Goal: Task Accomplishment & Management: Use online tool/utility

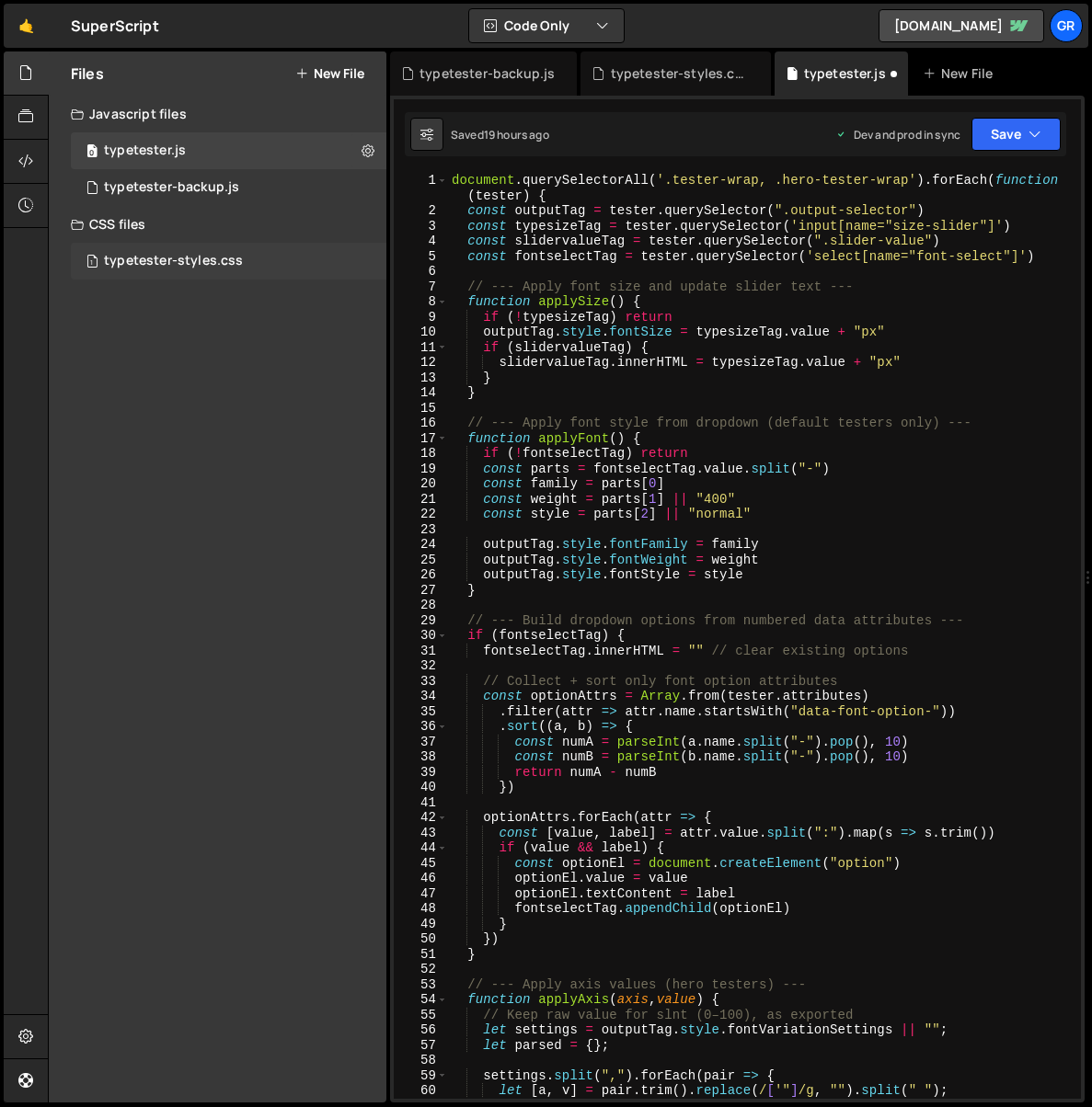
click at [196, 255] on div "typetester-styles.css" at bounding box center [173, 261] width 139 height 17
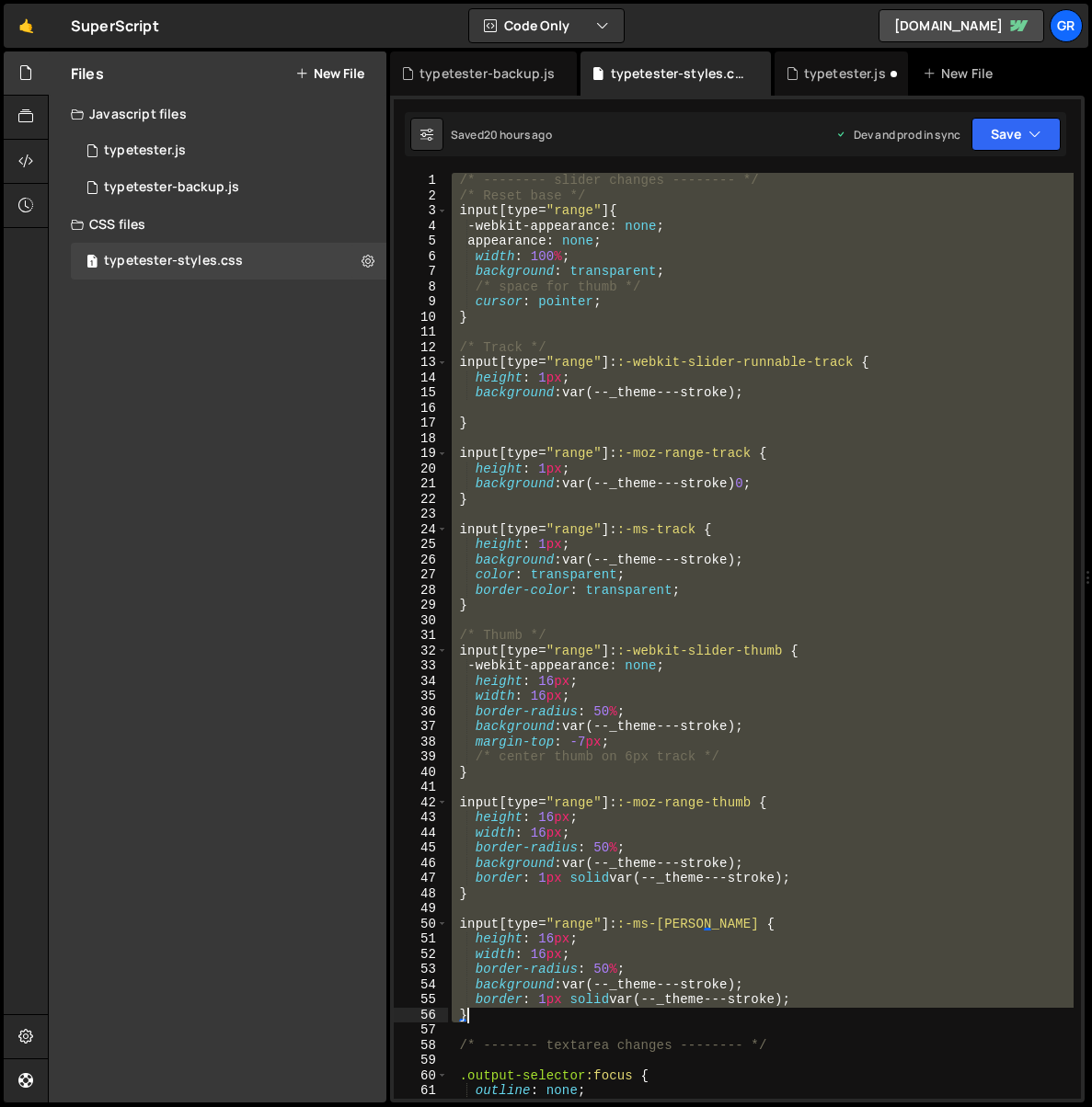
drag, startPoint x: 450, startPoint y: 177, endPoint x: 686, endPoint y: 1010, distance: 865.8
click at [687, 1010] on div "/* -------- slider changes -------- */ /* Reset base */ input [ type = " range …" at bounding box center [760, 651] width 626 height 957
drag, startPoint x: 505, startPoint y: 1016, endPoint x: 515, endPoint y: 1017, distance: 10.0
click at [506, 1016] on div "/* -------- slider changes -------- */ /* Reset base */ input [ type = " range …" at bounding box center [760, 636] width 626 height 926
drag, startPoint x: 522, startPoint y: 1018, endPoint x: 454, endPoint y: 174, distance: 846.7
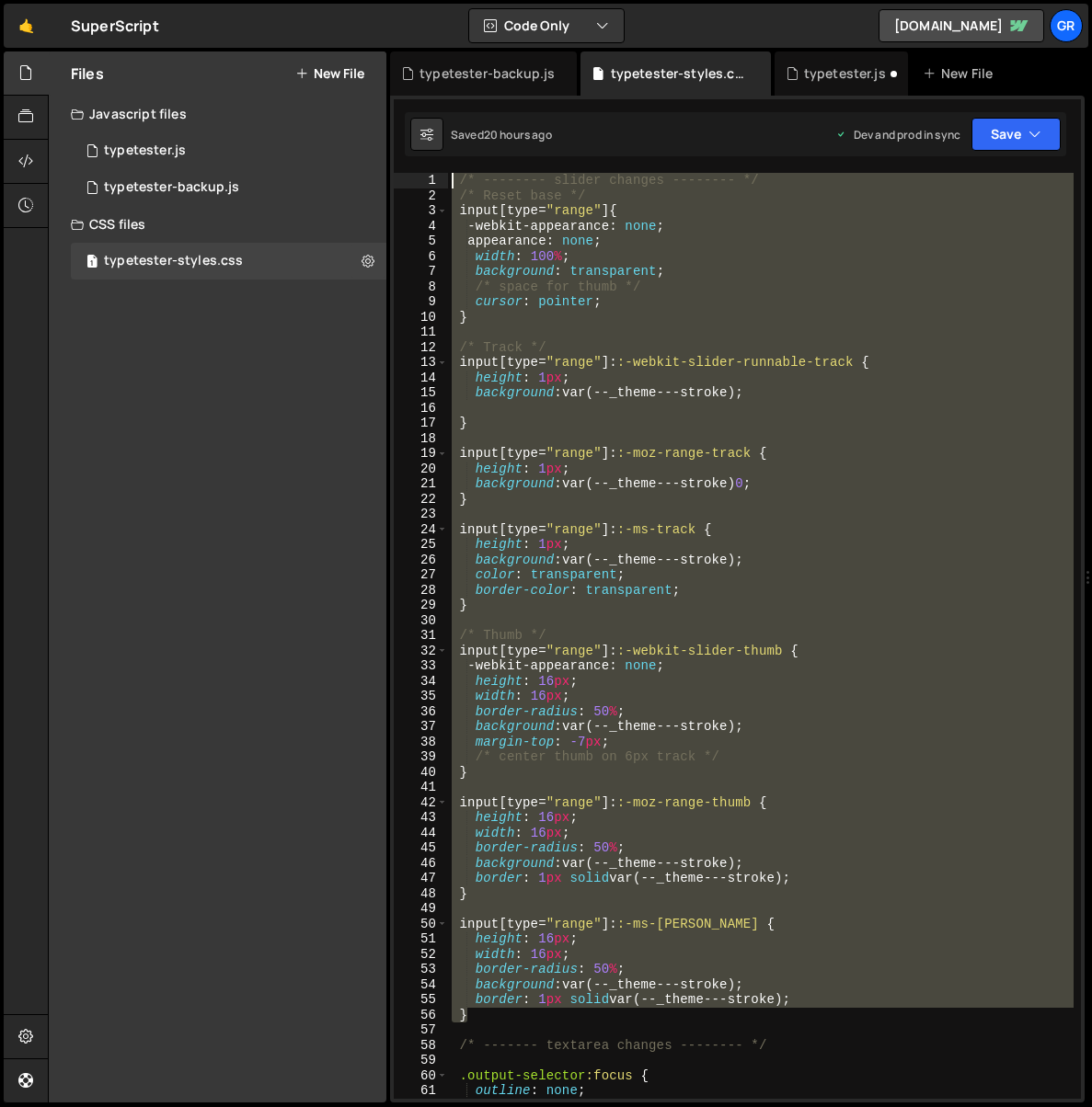
click at [454, 174] on div "/* -------- slider changes -------- */ /* Reset base */ input [ type = " range …" at bounding box center [760, 651] width 626 height 957
paste textarea "}"
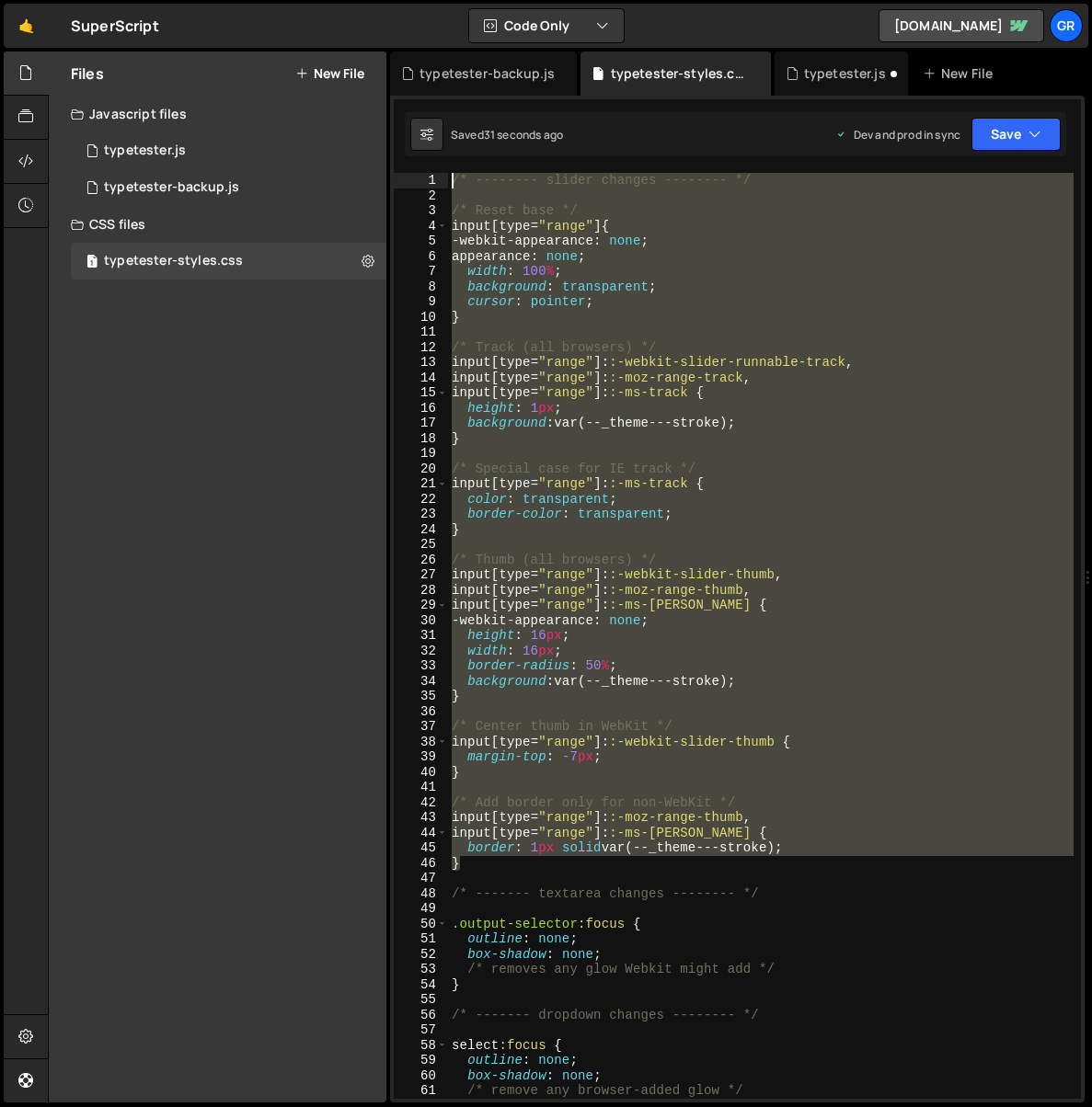
drag, startPoint x: 482, startPoint y: 860, endPoint x: 430, endPoint y: 177, distance: 685.0
click at [430, 177] on div "} 1 2 3 4 5 6 7 8 9 10 11 12 13 14 15 16 17 18 19 20 21 22 23 24 25 26 27 28 29…" at bounding box center [737, 636] width 687 height 926
paste textarea "}"
type textarea "}"
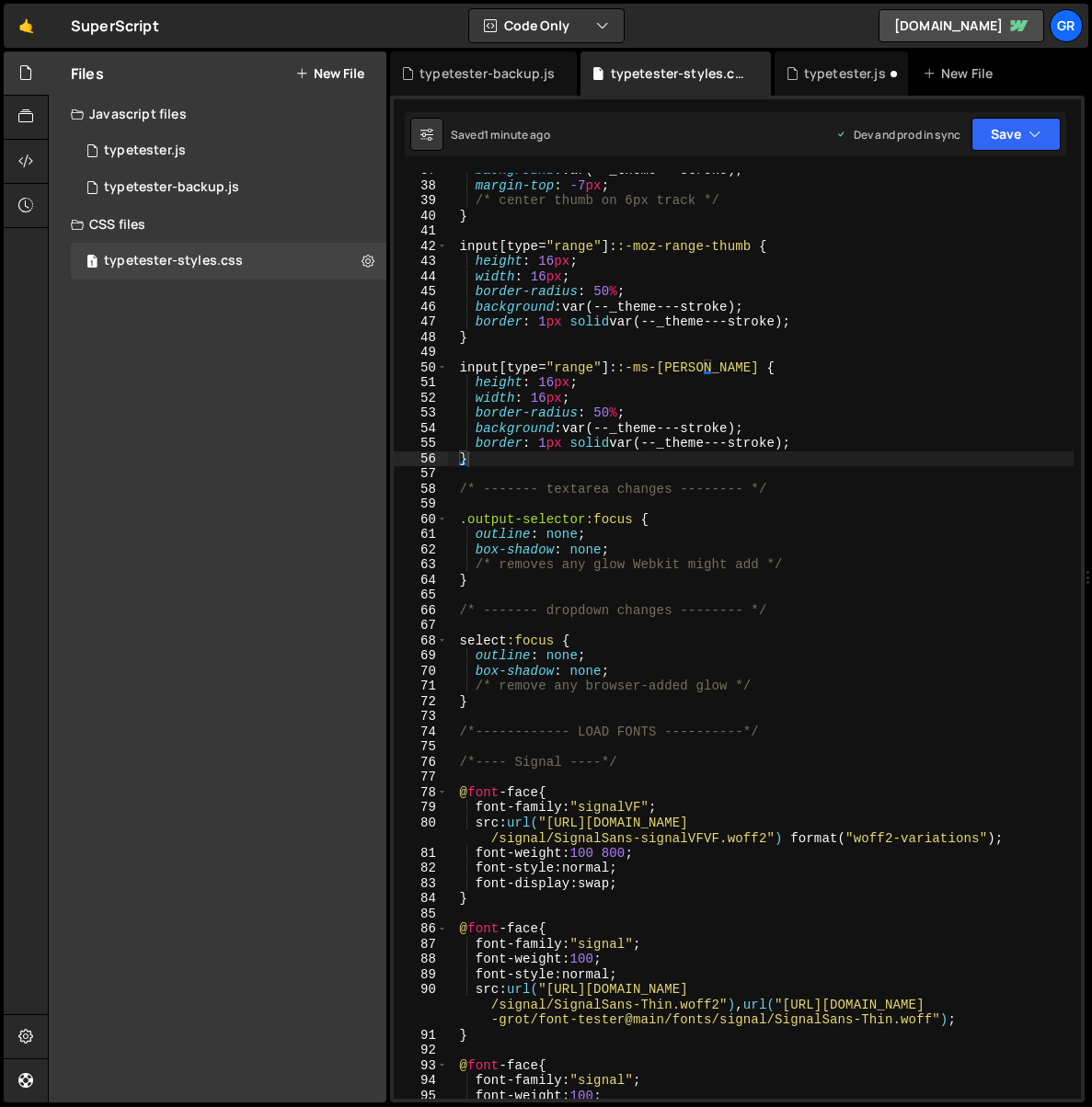
scroll to position [634, 0]
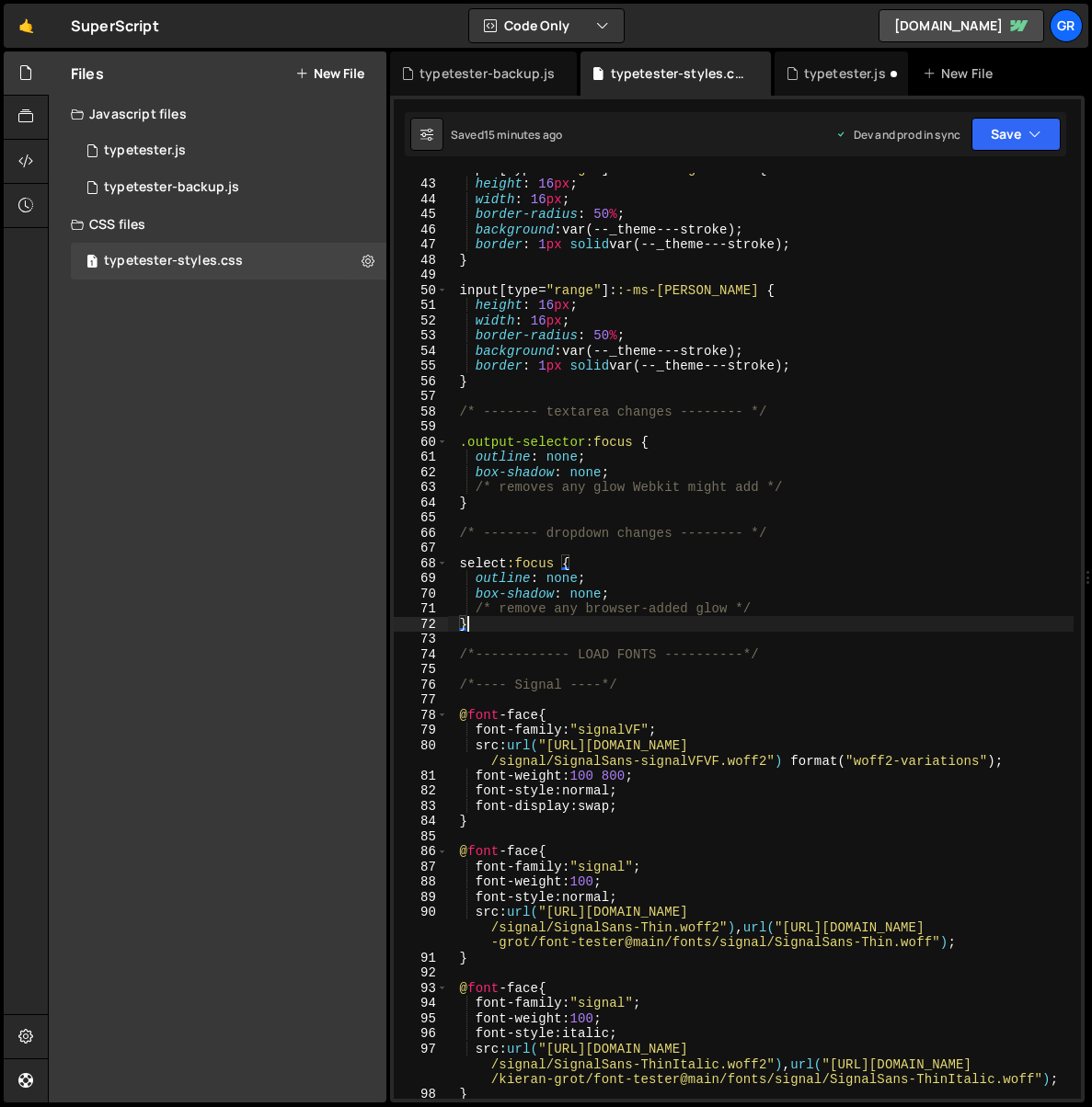
click at [542, 629] on div "input [ type = " range " ]: :-moz-range-thumb { height : 16 px ; width : 16 px …" at bounding box center [760, 640] width 626 height 957
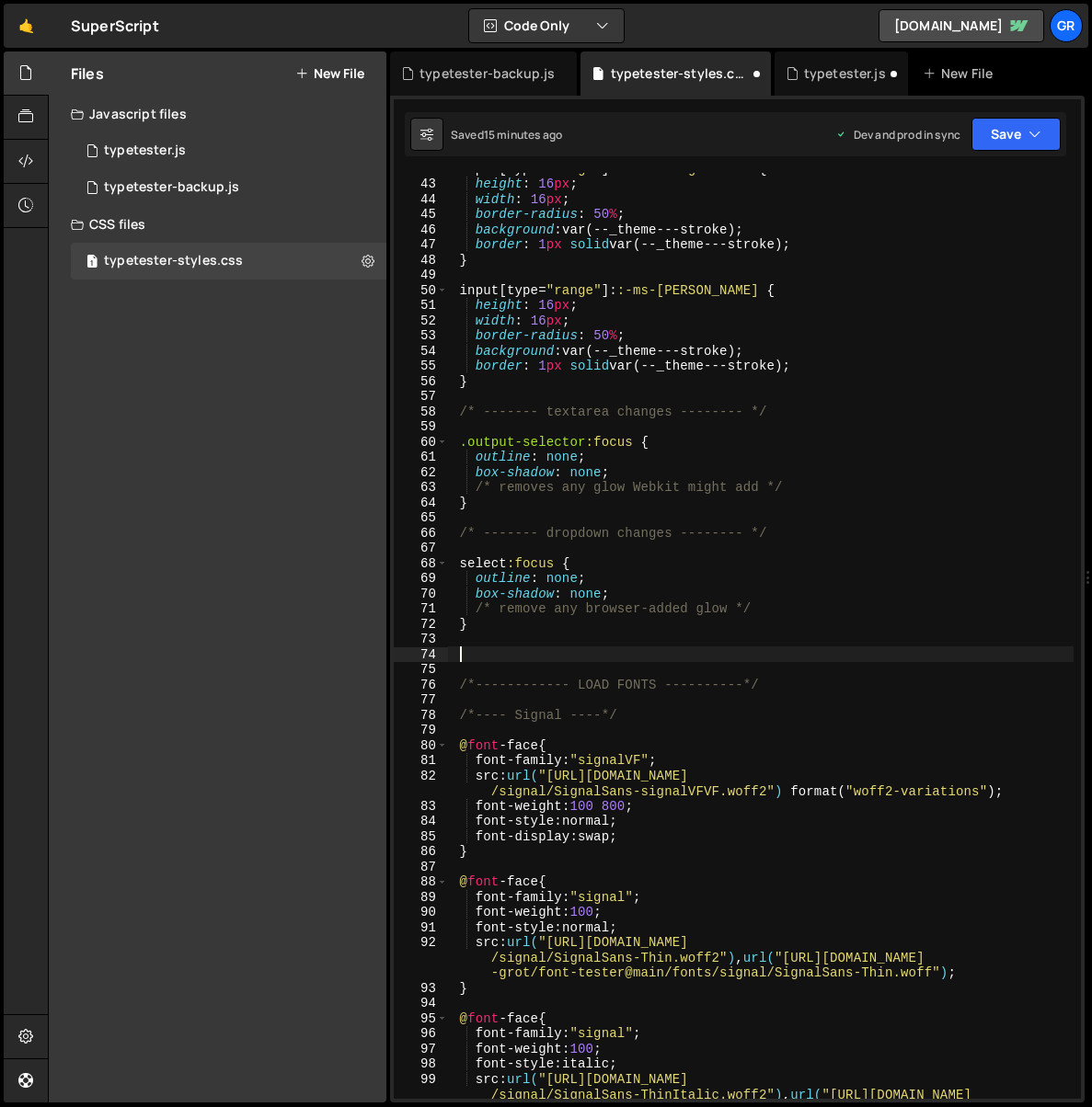
paste textarea "}"
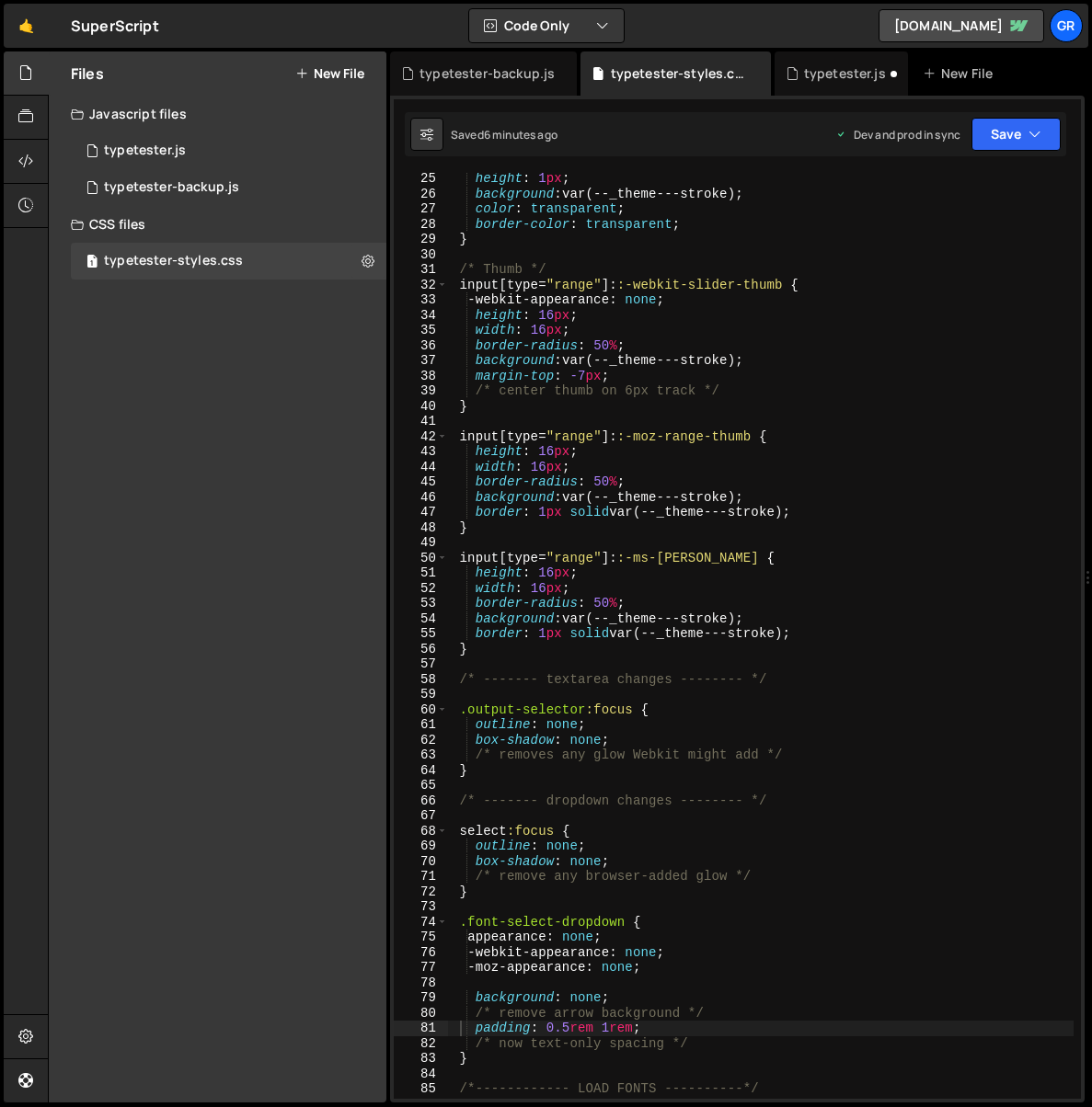
scroll to position [232, 0]
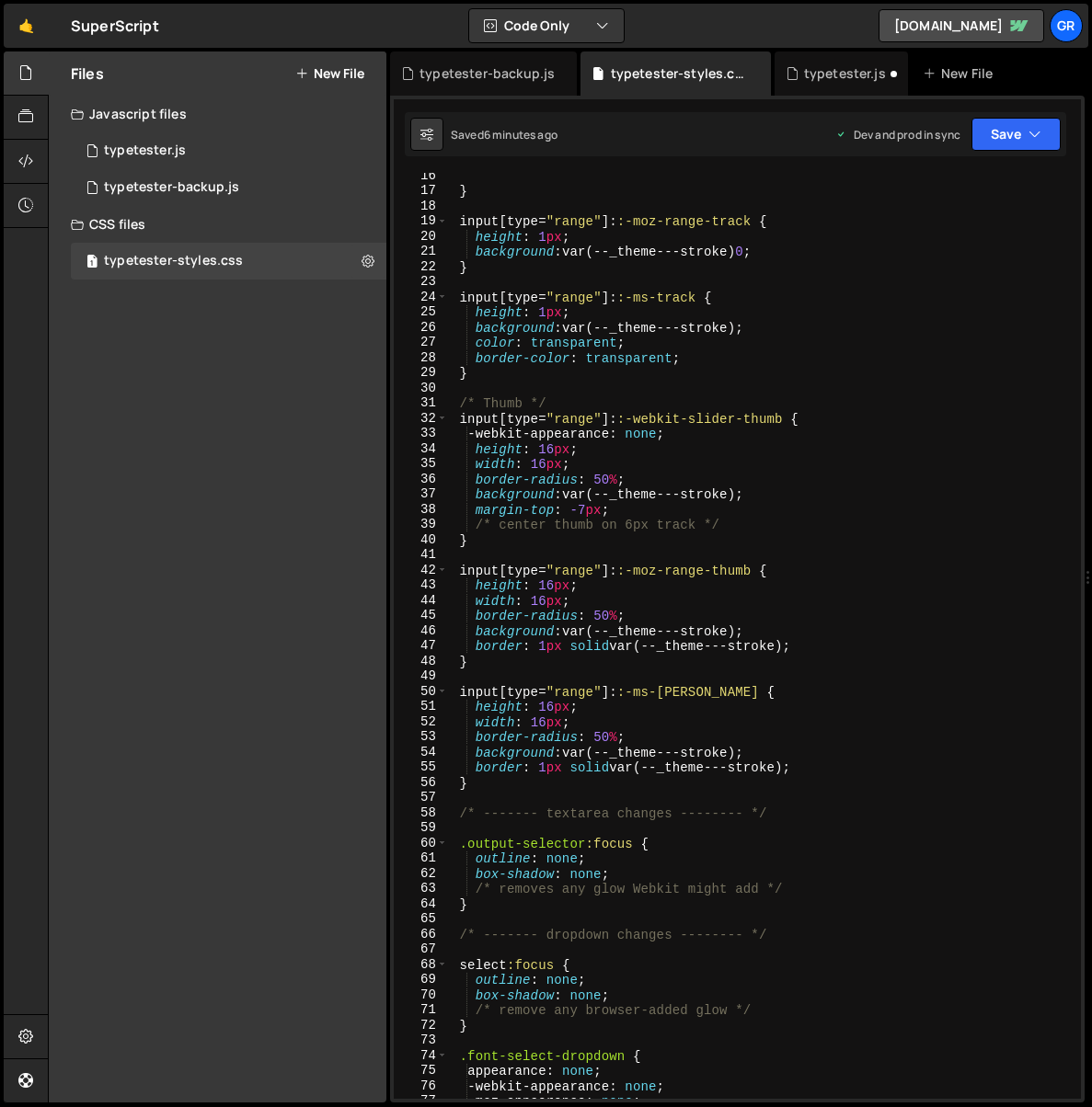
click at [834, 771] on div "} input [ type = " range " ]: :-moz-range-track { height : 1 px ; background : …" at bounding box center [760, 646] width 626 height 957
type textarea "border: 1px solid var(--_theme---stroke);"
click at [530, 791] on div "} input [ type = " range " ]: :-moz-range-track { height : 1 px ; background : …" at bounding box center [760, 646] width 626 height 957
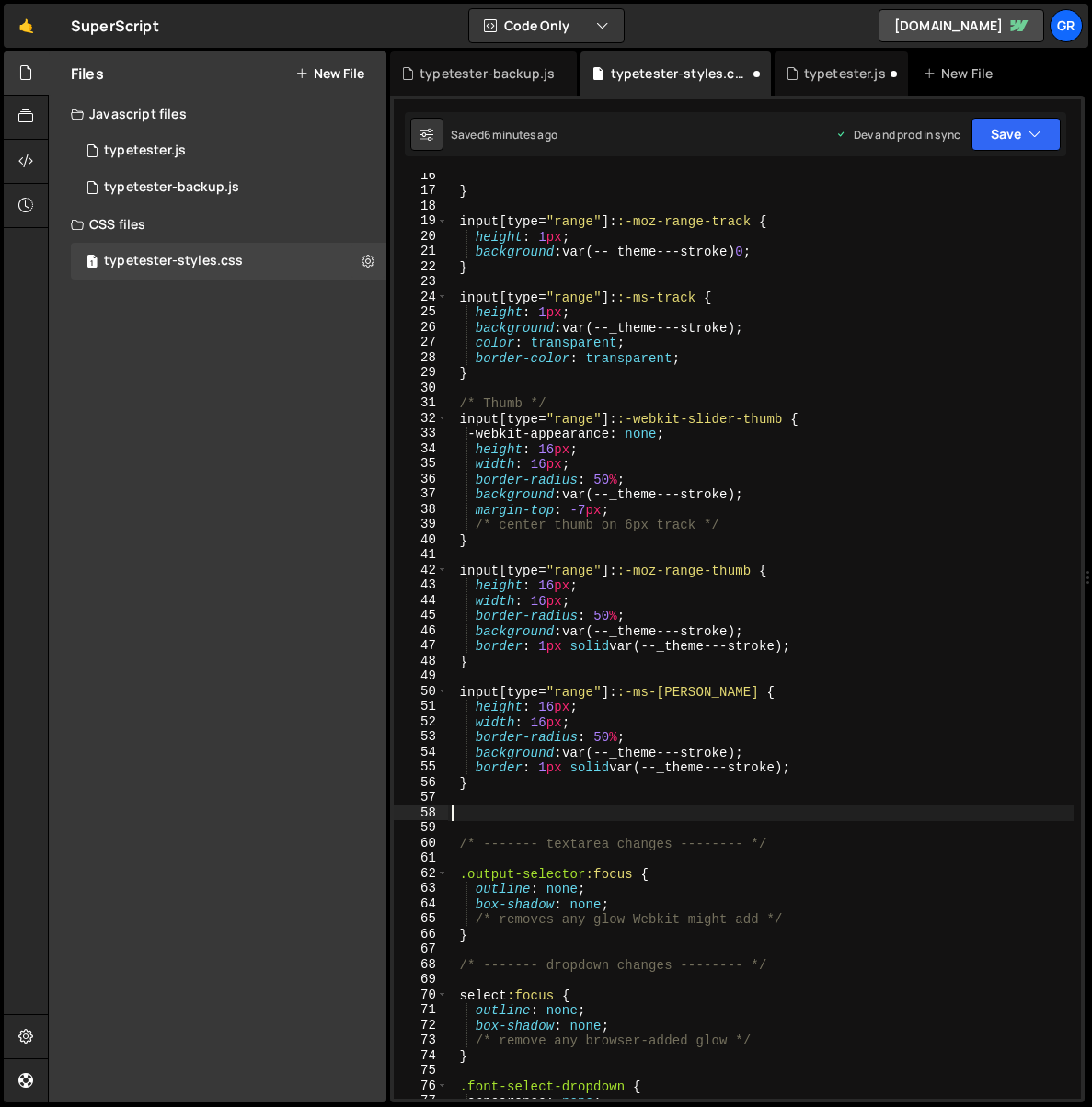
paste textarea "}"
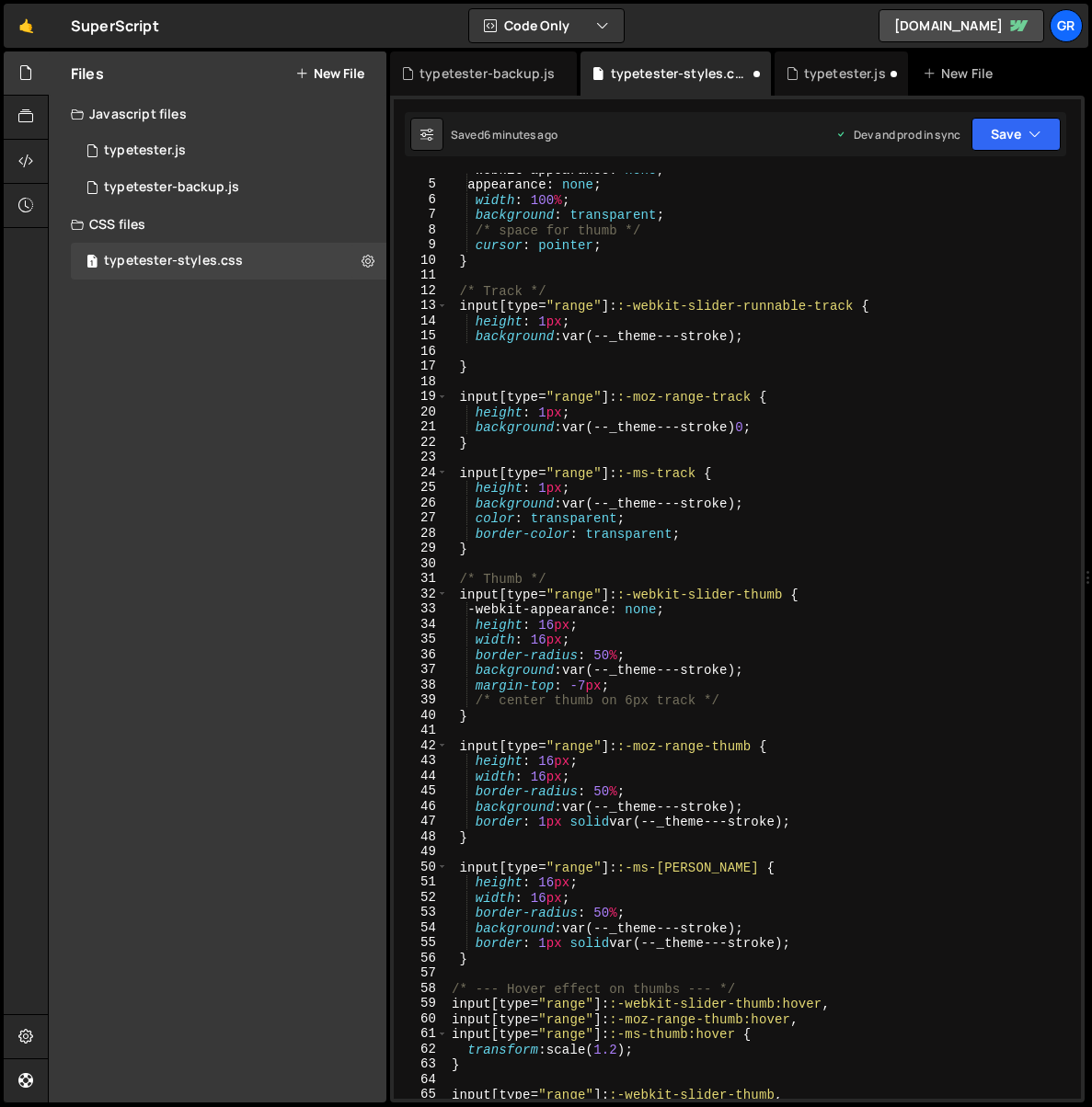
scroll to position [57, 0]
click at [555, 623] on div "-webkit-appearance : none ; appearance : none ; width : 100 % ; background : tr…" at bounding box center [760, 641] width 626 height 957
click at [535, 640] on div "-webkit-appearance : none ; appearance : none ; width : 100 % ; background : tr…" at bounding box center [760, 641] width 626 height 957
click at [587, 683] on div "-webkit-appearance : none ; appearance : none ; width : 100 % ; background : tr…" at bounding box center [760, 641] width 626 height 957
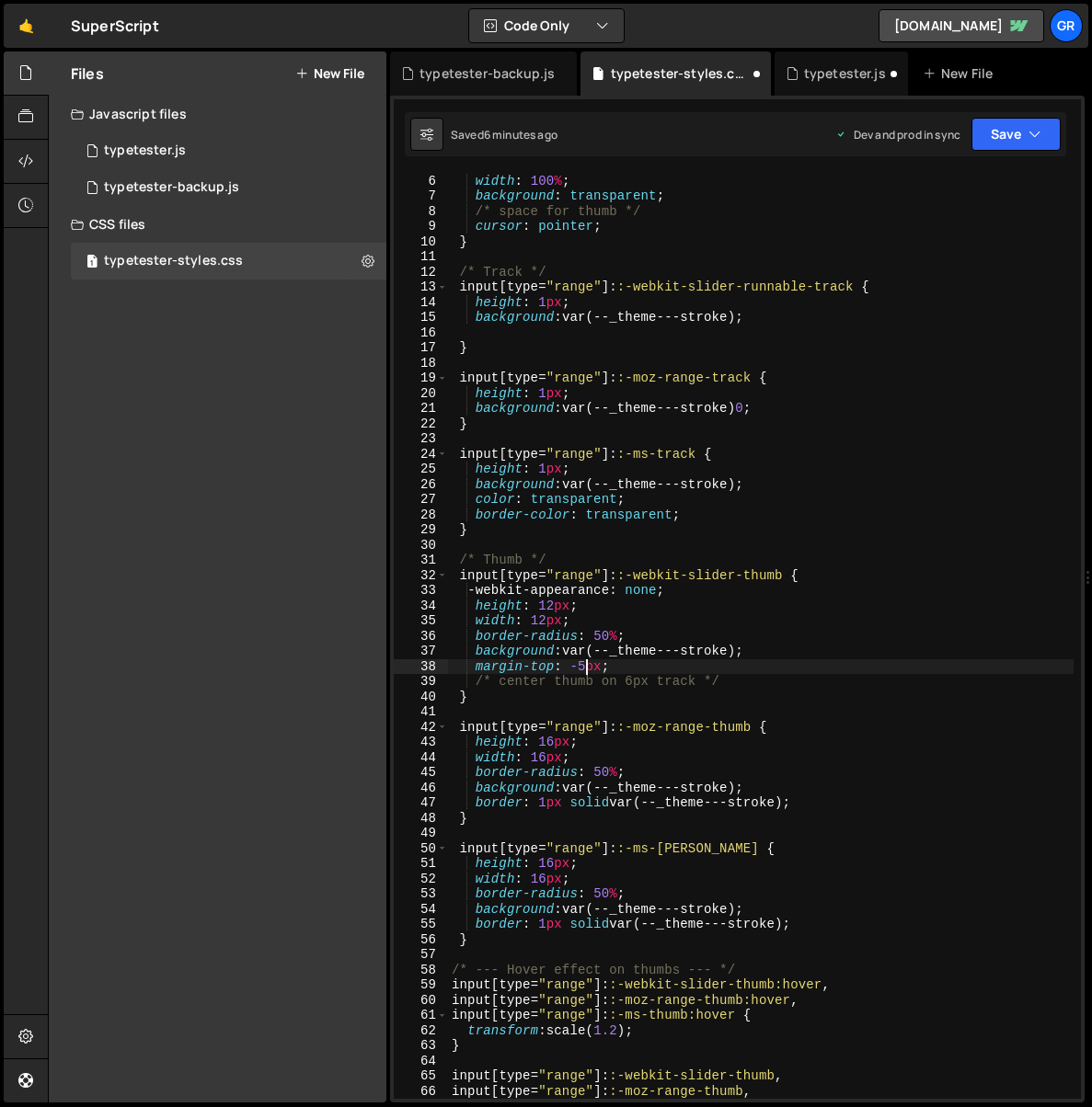
scroll to position [76, 0]
click at [555, 739] on div "appearance : none ; width : 100 % ; background : transparent ; /* space for thu…" at bounding box center [760, 637] width 626 height 957
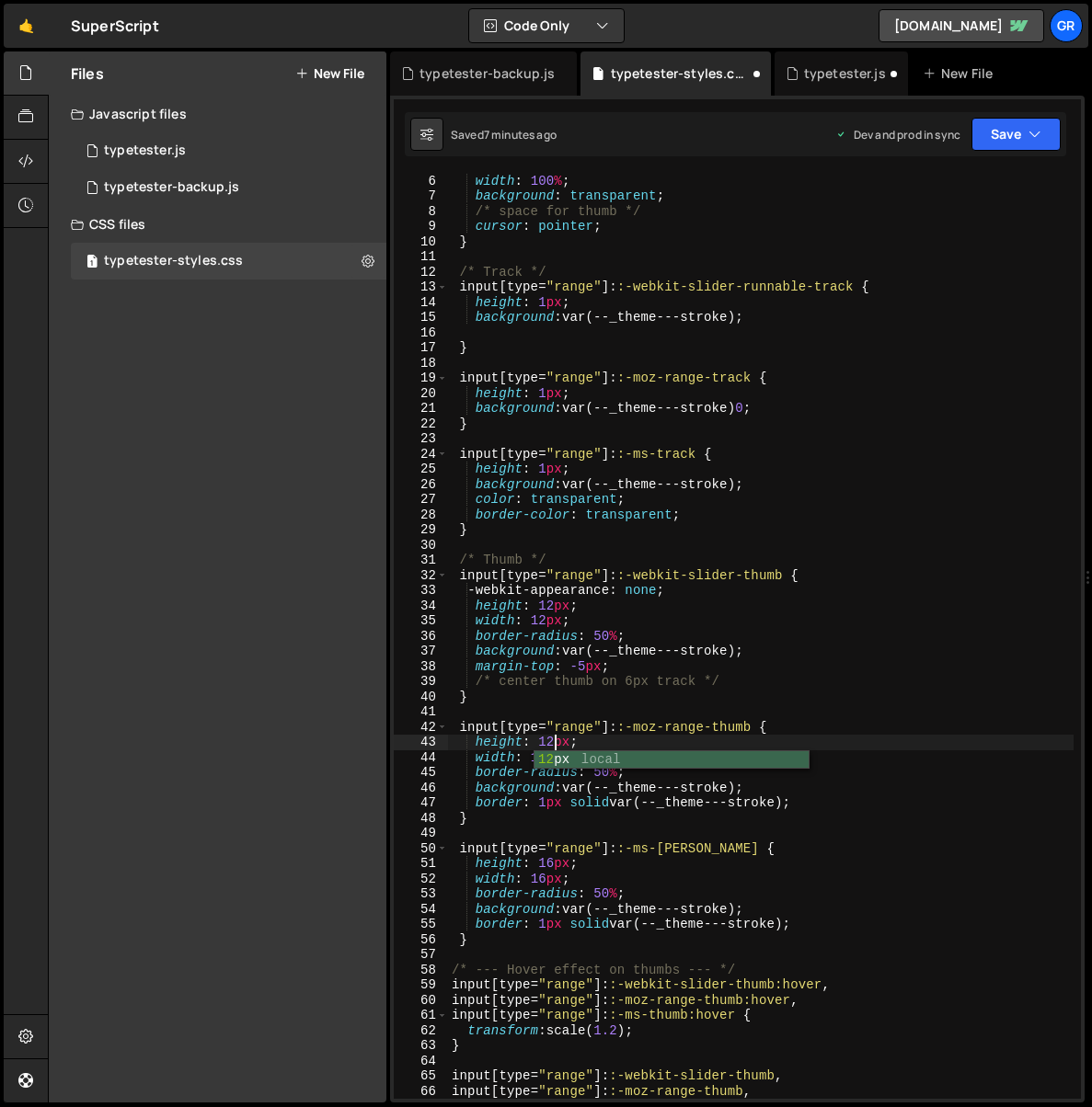
drag, startPoint x: 472, startPoint y: 739, endPoint x: 490, endPoint y: 743, distance: 18.4
click at [472, 739] on div "appearance : none ; width : 100 % ; background : transparent ; /* space for thu…" at bounding box center [760, 637] width 626 height 957
click at [545, 756] on div "appearance : none ; width : 100 % ; background : transparent ; /* space for thu…" at bounding box center [760, 637] width 626 height 957
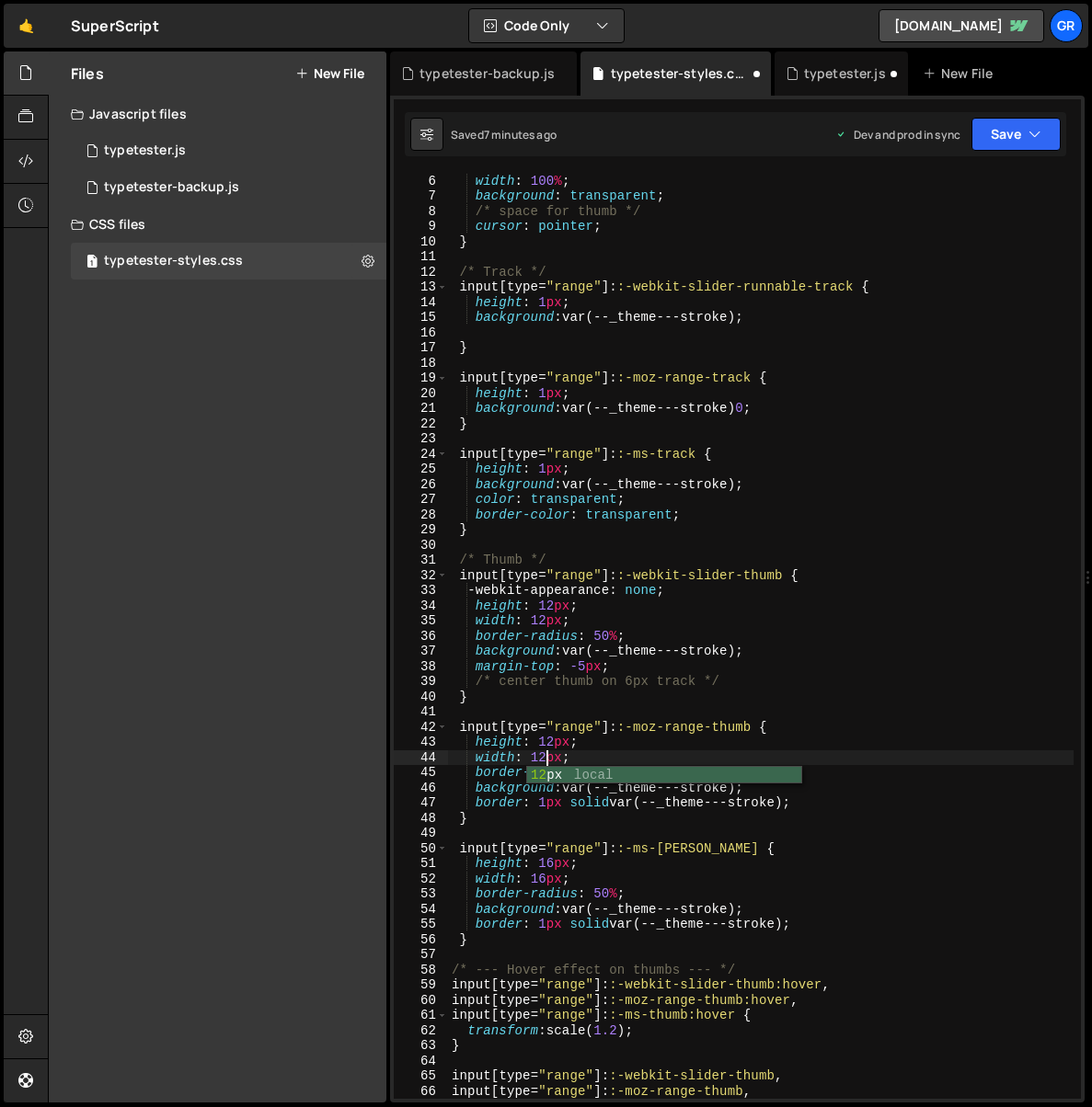
click at [554, 864] on div "appearance : none ; width : 100 % ; background : transparent ; /* space for thu…" at bounding box center [760, 637] width 626 height 957
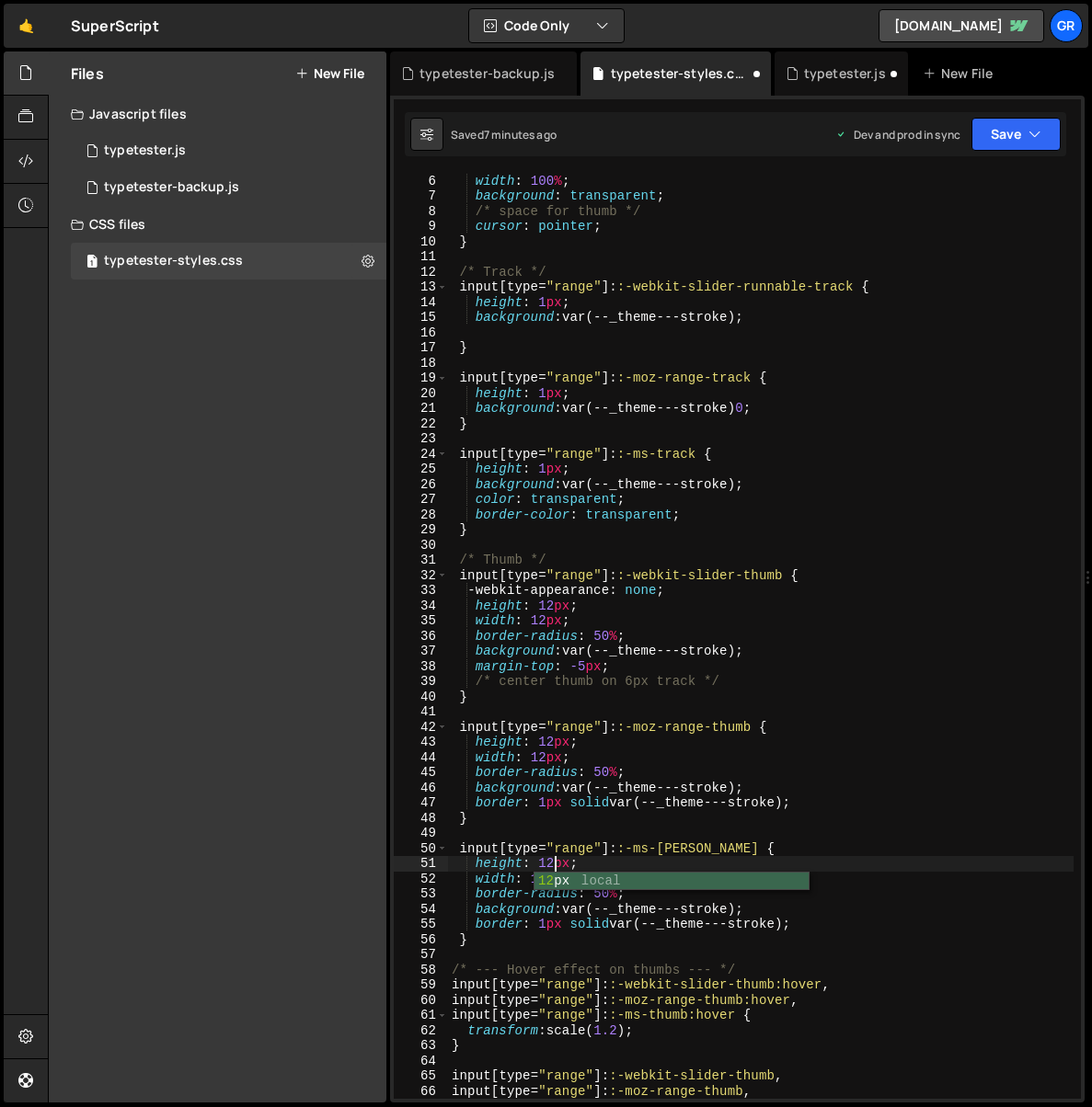
click at [516, 874] on div "appearance : none ; width : 100 % ; background : transparent ; /* space for thu…" at bounding box center [760, 637] width 626 height 957
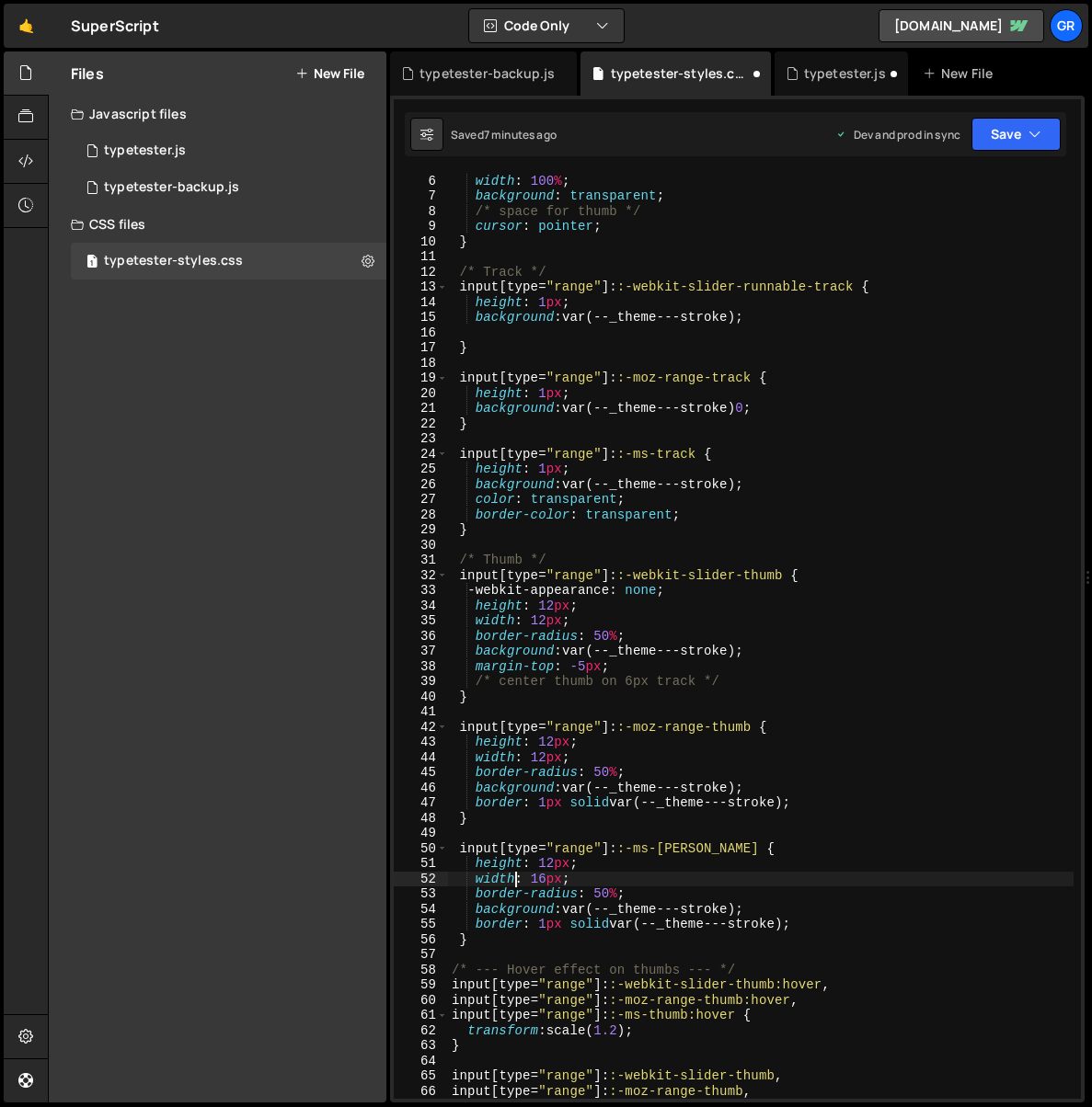
drag, startPoint x: 545, startPoint y: 879, endPoint x: 580, endPoint y: 865, distance: 37.7
click at [545, 879] on div "appearance : none ; width : 100 % ; background : transparent ; /* space for thu…" at bounding box center [760, 637] width 626 height 957
click at [861, 822] on div "appearance : none ; width : 100 % ; background : transparent ; /* space for thu…" at bounding box center [760, 637] width 626 height 957
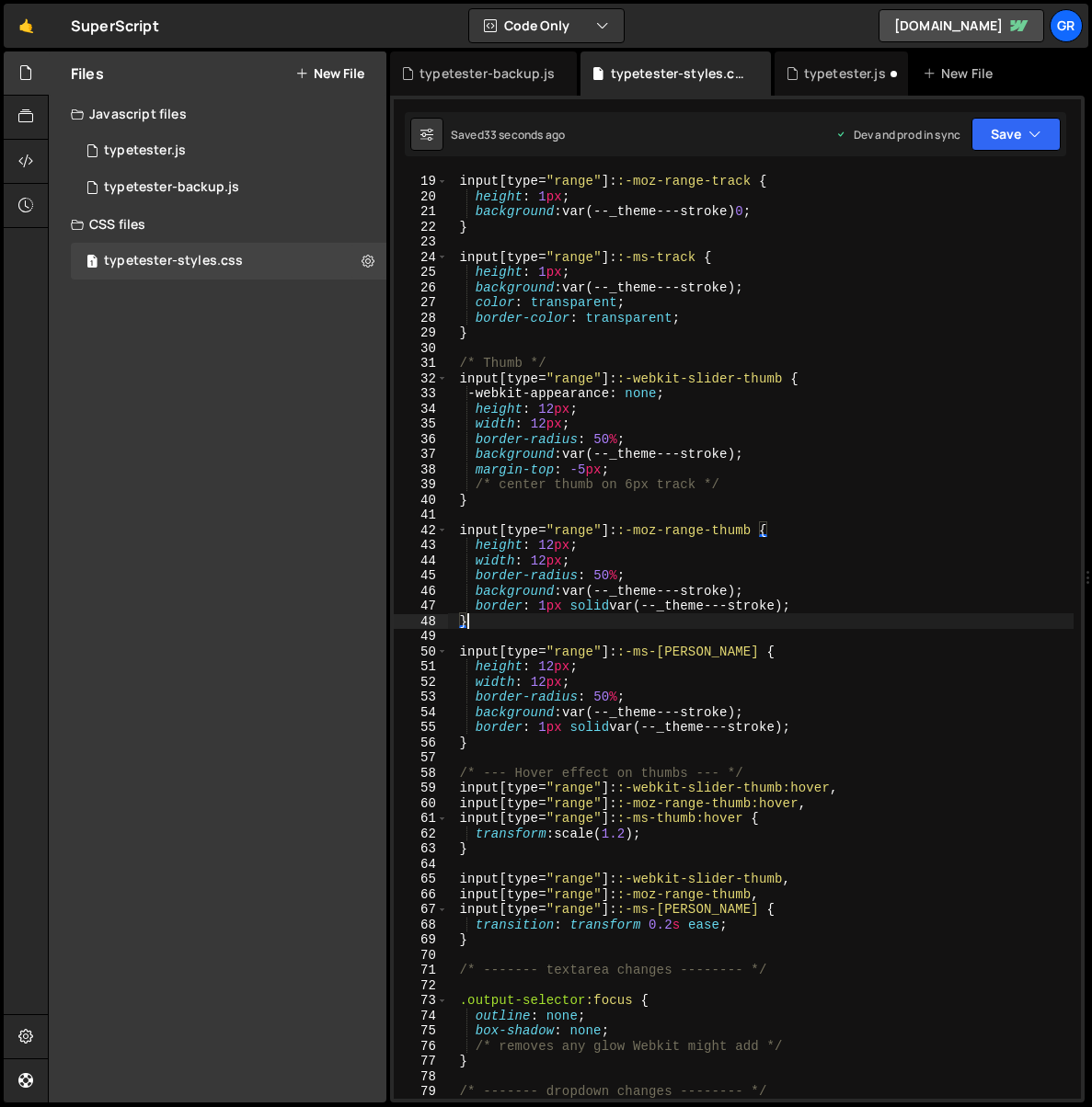
scroll to position [275, 0]
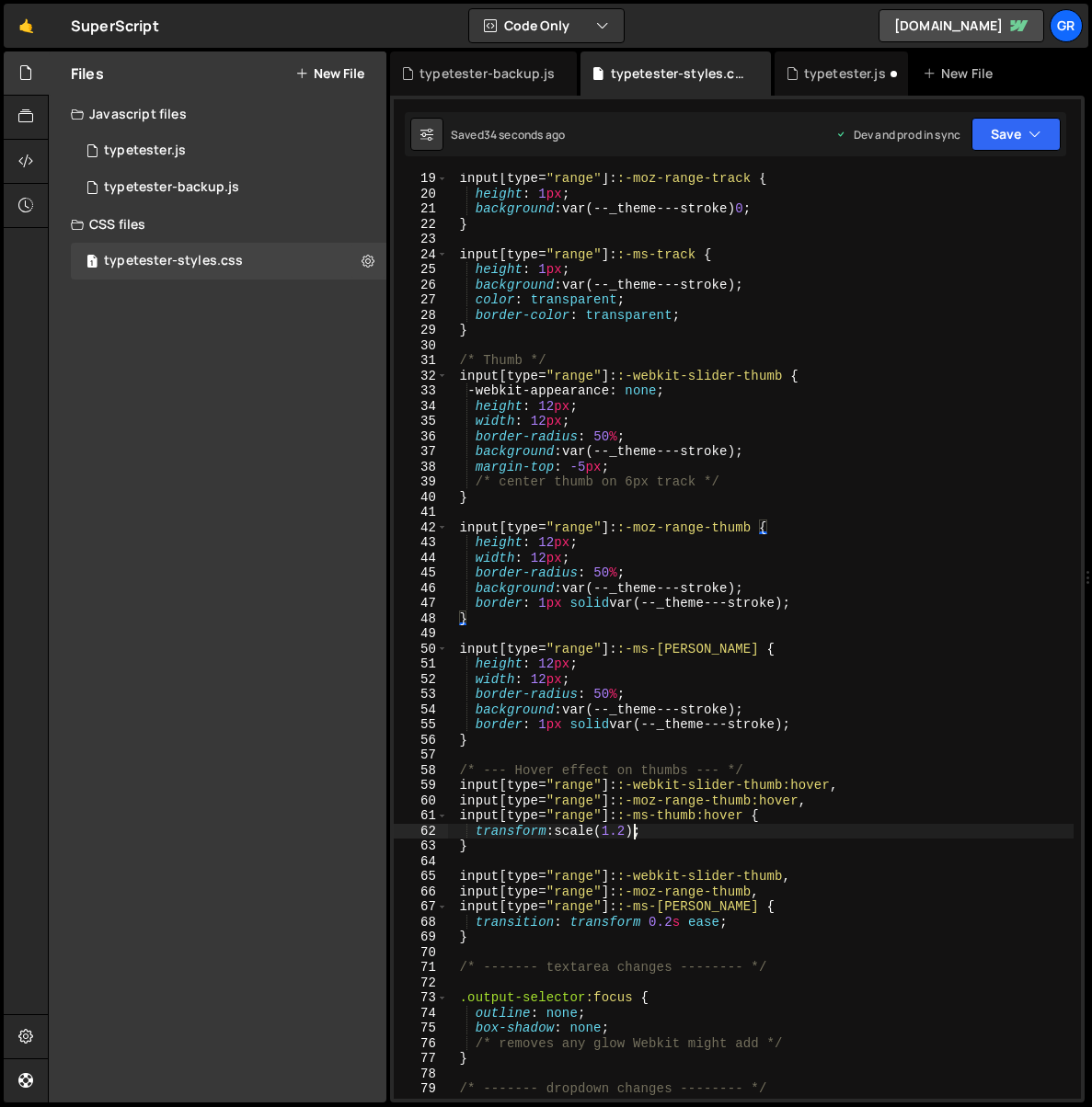
click at [633, 834] on div "input [ type = " range " ]: :-moz-range-track { height : 1 px ; background : va…" at bounding box center [760, 649] width 626 height 957
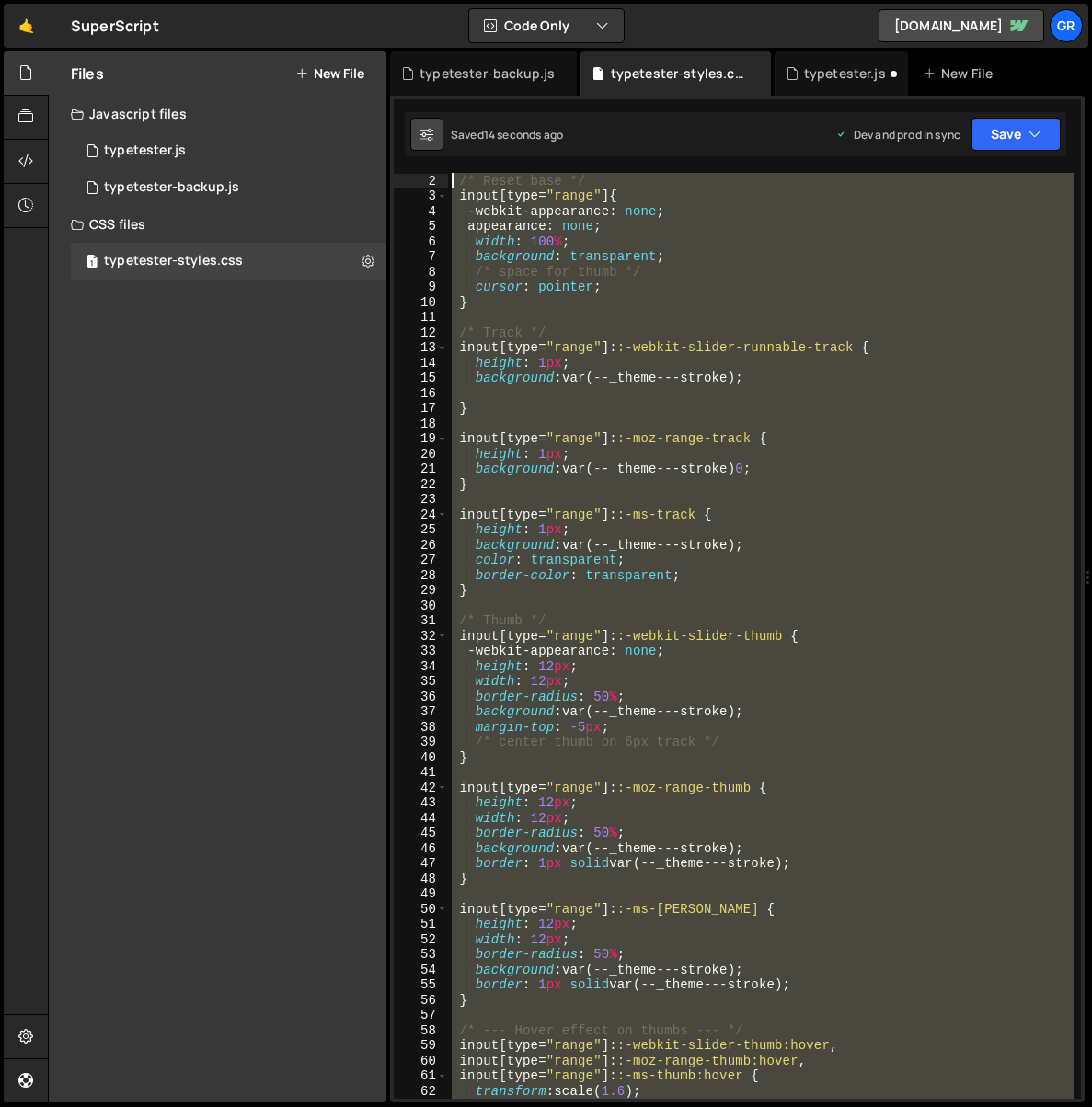
scroll to position [0, 0]
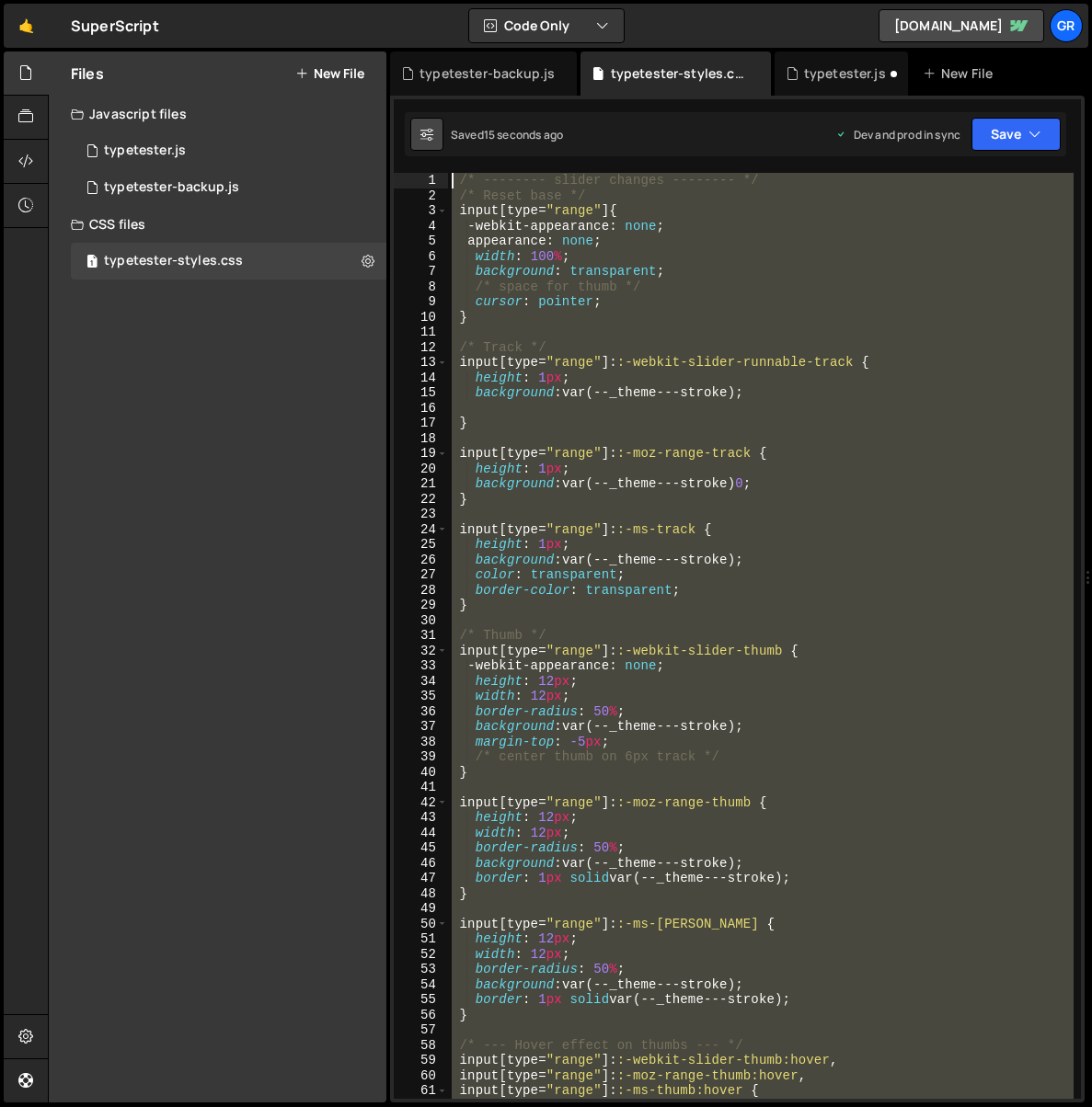
drag, startPoint x: 499, startPoint y: 945, endPoint x: 429, endPoint y: 136, distance: 812.0
click at [429, 136] on div "Debug Explain Copy typetester-backup.js typetester-styles.css typetester.js New…" at bounding box center [737, 578] width 694 height 1052
type textarea "/* -------- slider changes -------- */ /* Reset base */"
click at [820, 402] on div "/* -------- slider changes -------- */ /* Reset base */ input [ type = " range …" at bounding box center [760, 636] width 626 height 926
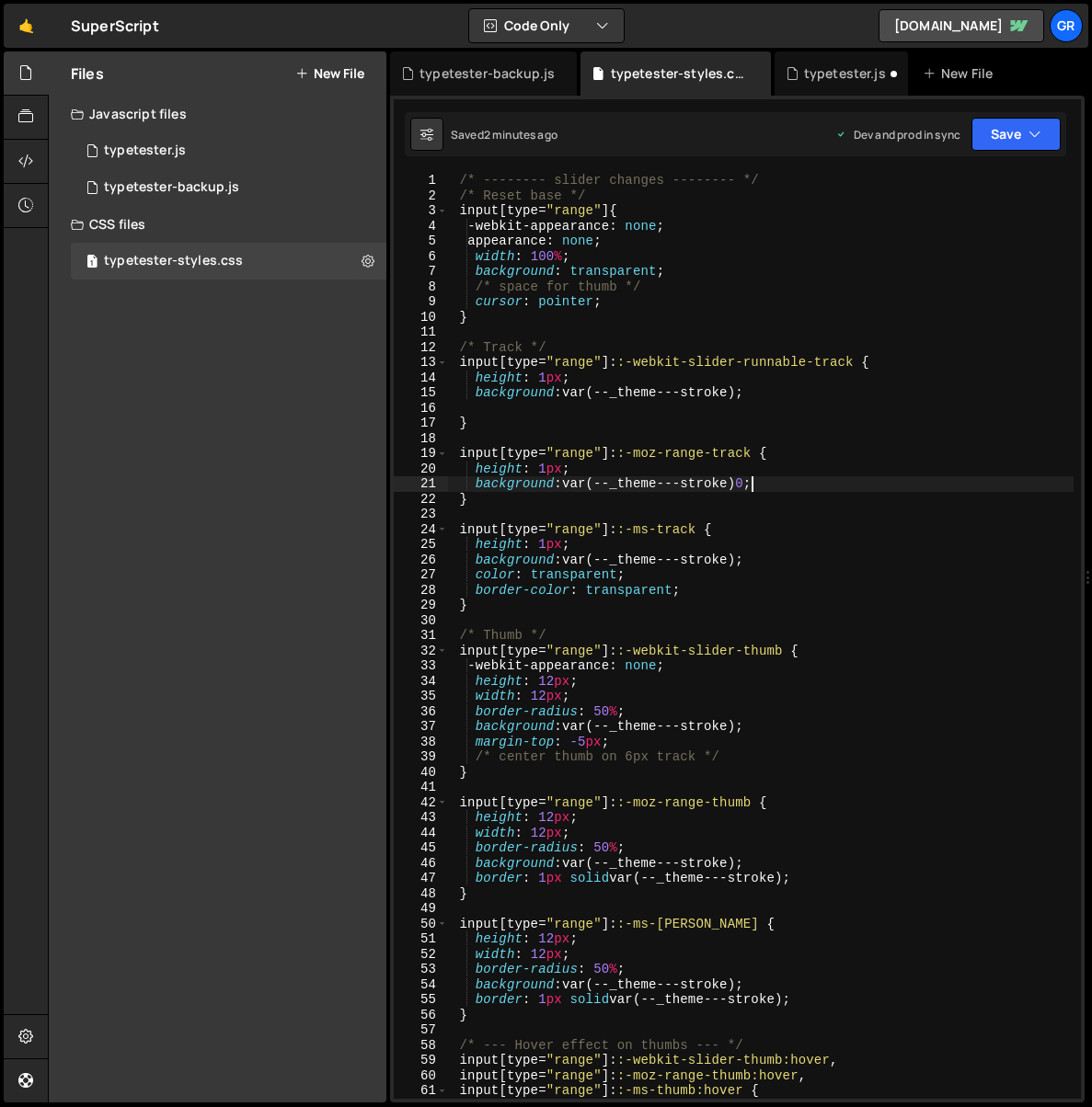
click at [754, 482] on div "/* -------- slider changes -------- */ /* Reset base */ input [ type = " range …" at bounding box center [760, 651] width 626 height 957
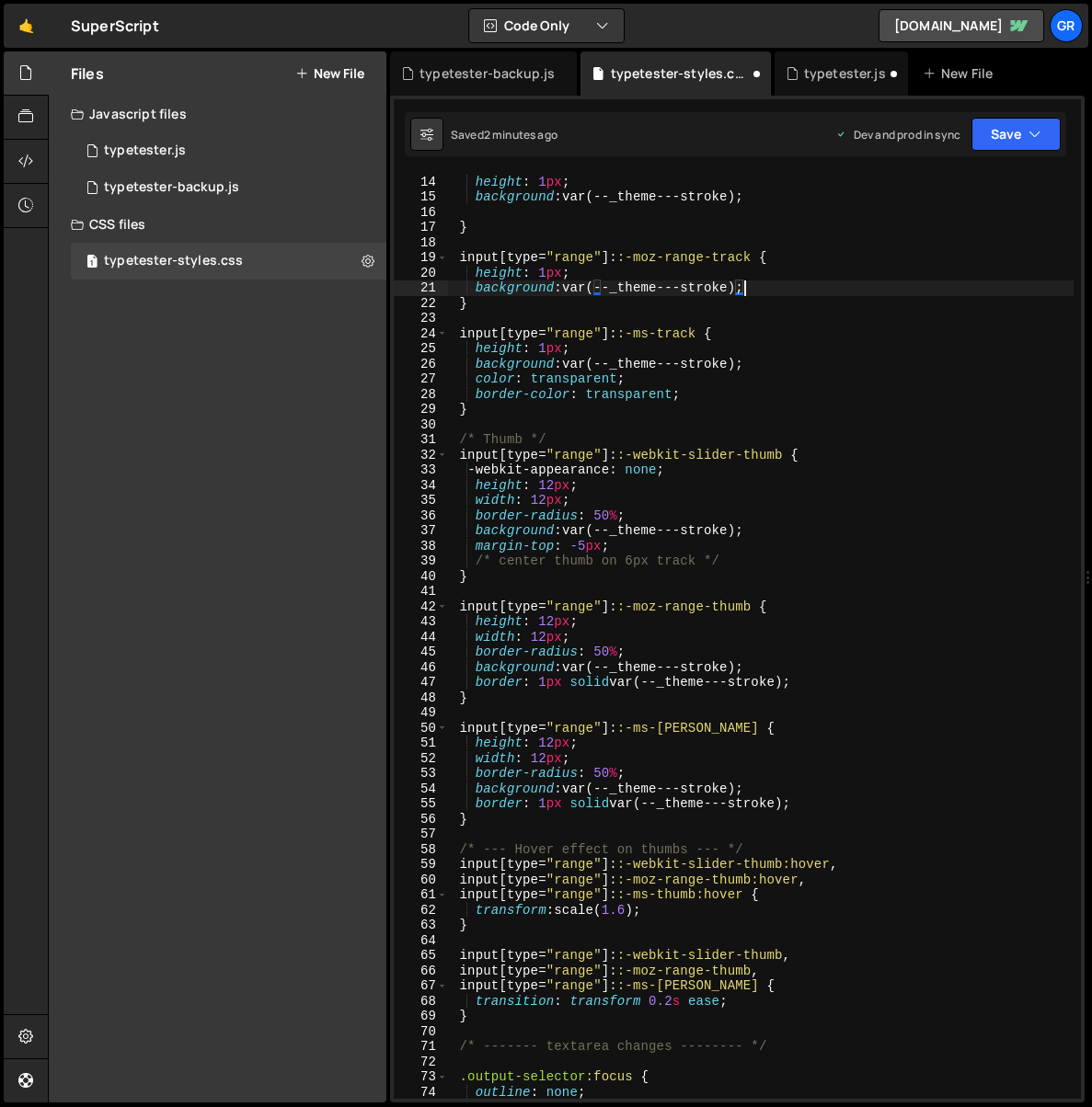
scroll to position [248, 0]
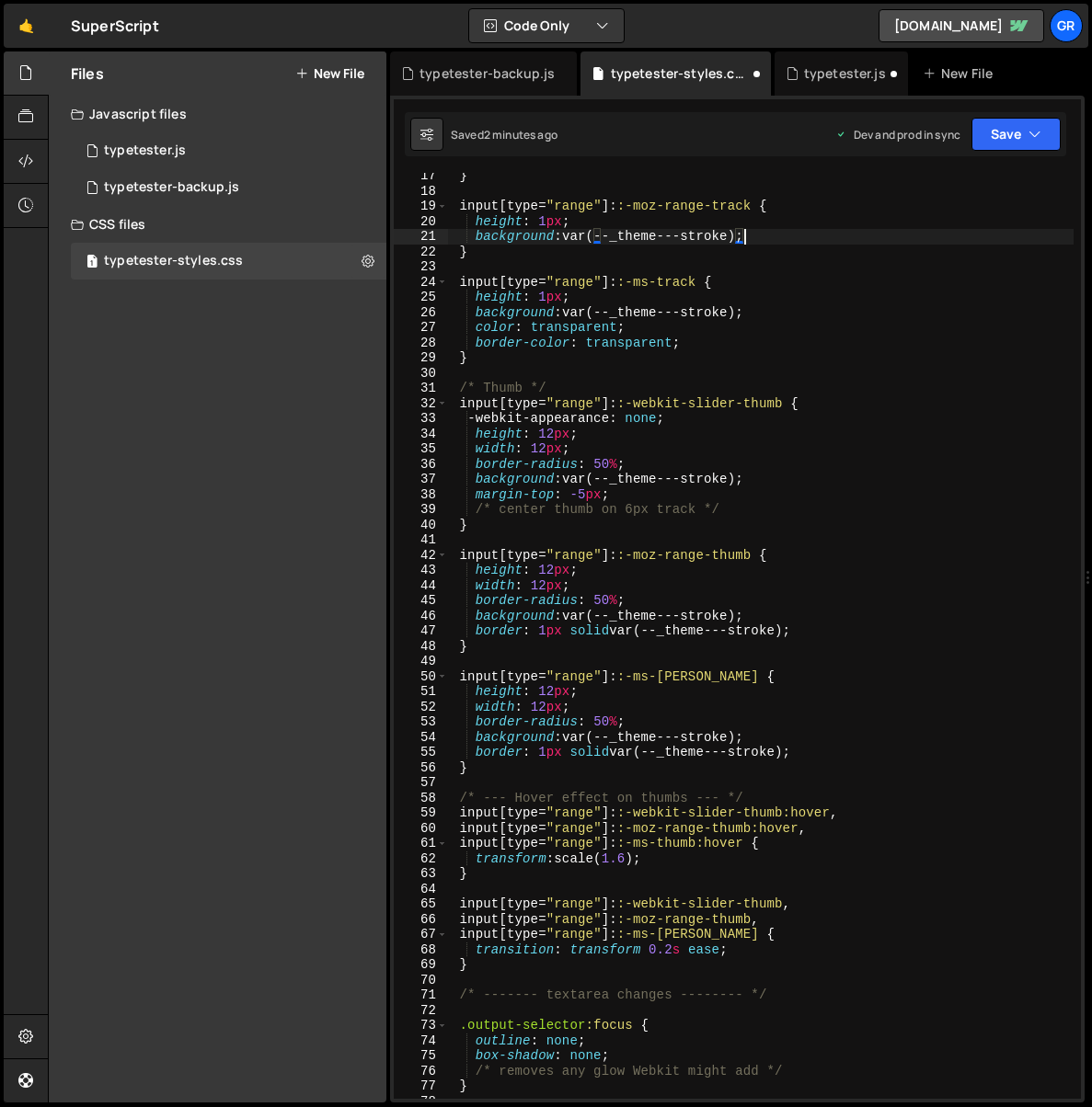
click at [665, 861] on div "} input [ type = " range " ]: :-moz-range-track { height : 1 px ; background : …" at bounding box center [760, 646] width 626 height 957
type textarea "transform: scale(1.6);"
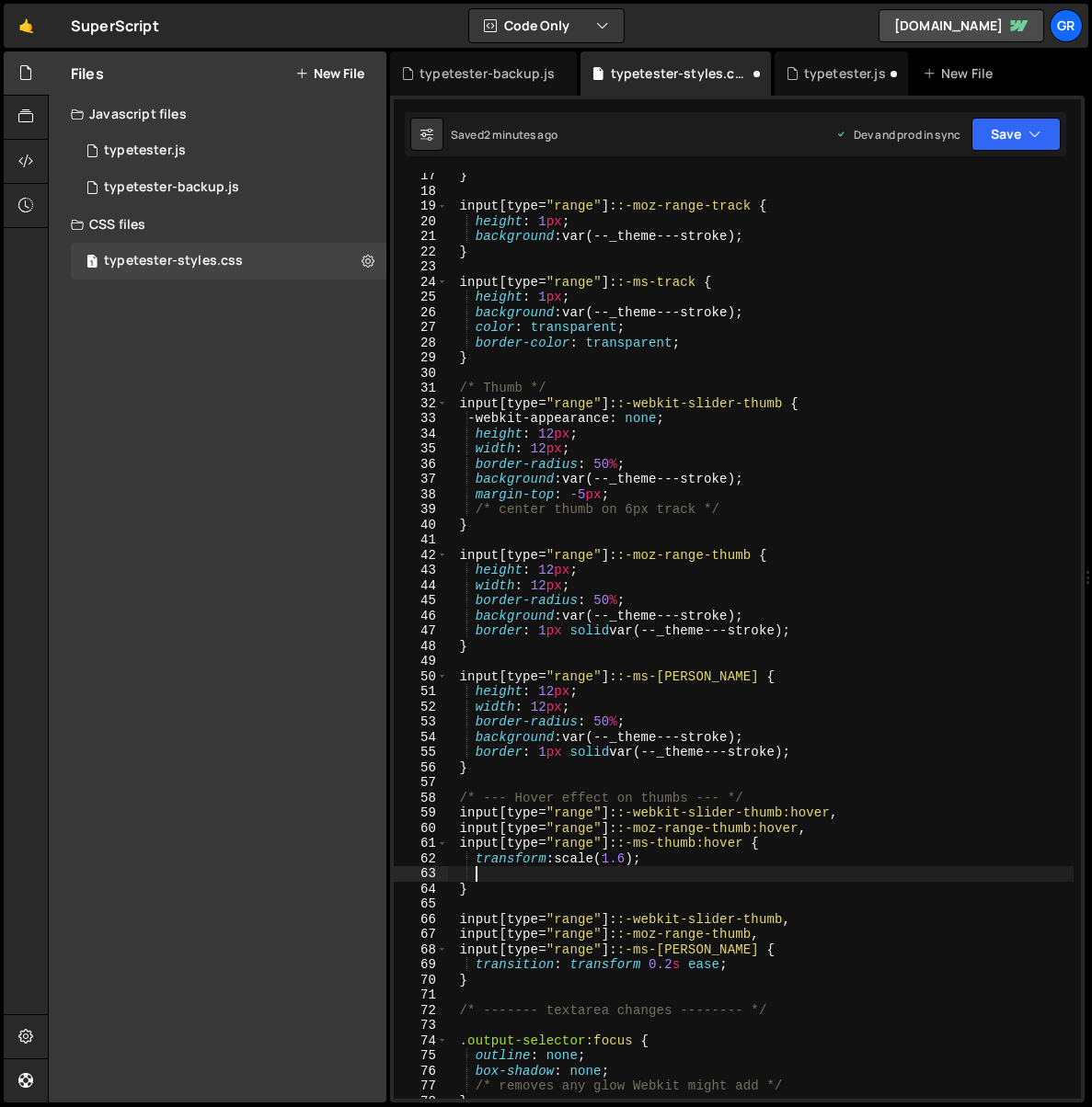
scroll to position [0, 0]
paste textarea "transform-origin: center;"
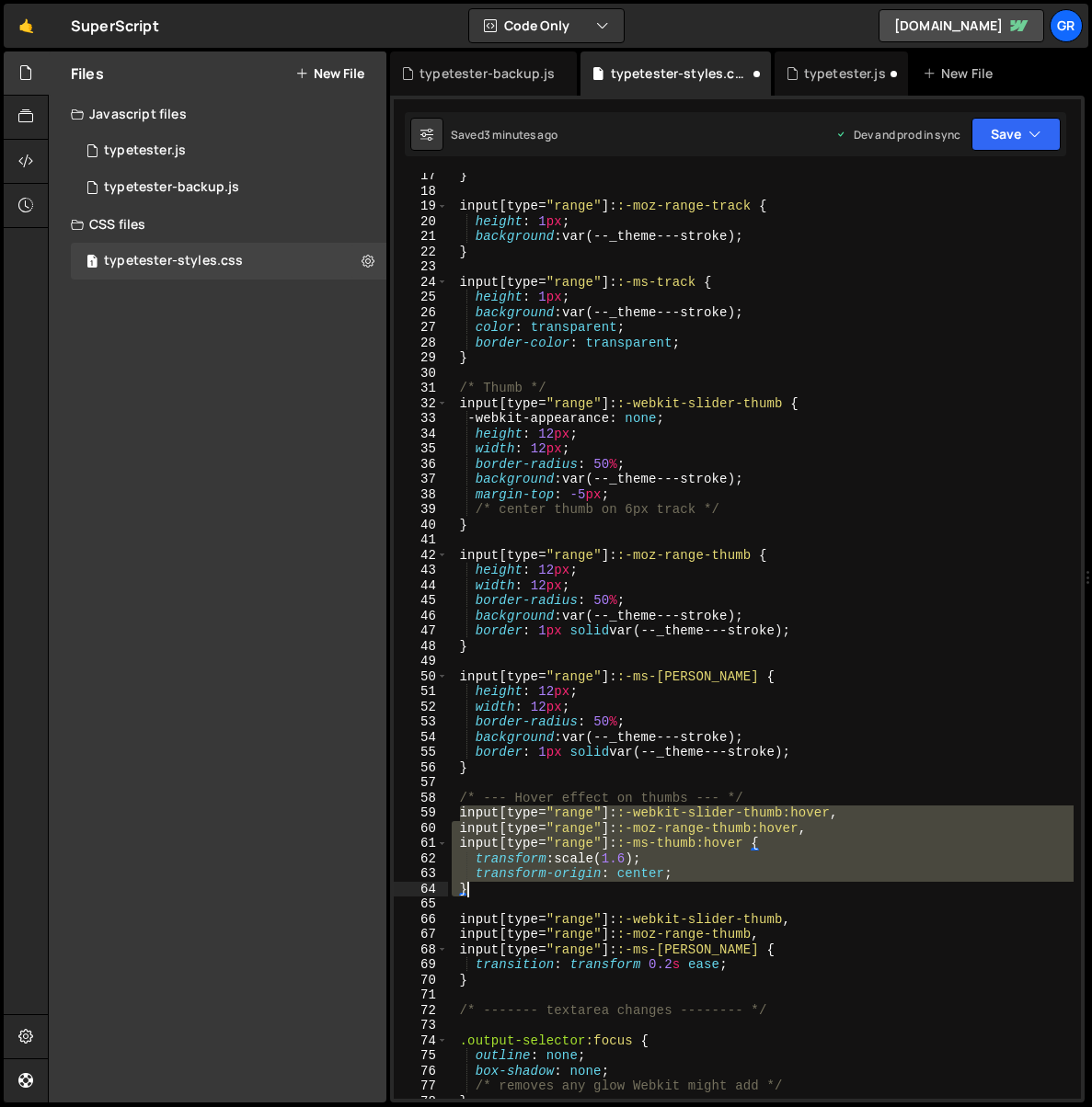
drag, startPoint x: 461, startPoint y: 815, endPoint x: 489, endPoint y: 887, distance: 77.3
click at [489, 887] on div "} input [ type = " range " ]: :-moz-range-track { height : 1 px ; background : …" at bounding box center [760, 646] width 626 height 957
paste textarea "input[type="range"]:active::-ms-thumb { transform: scale(1.4);"
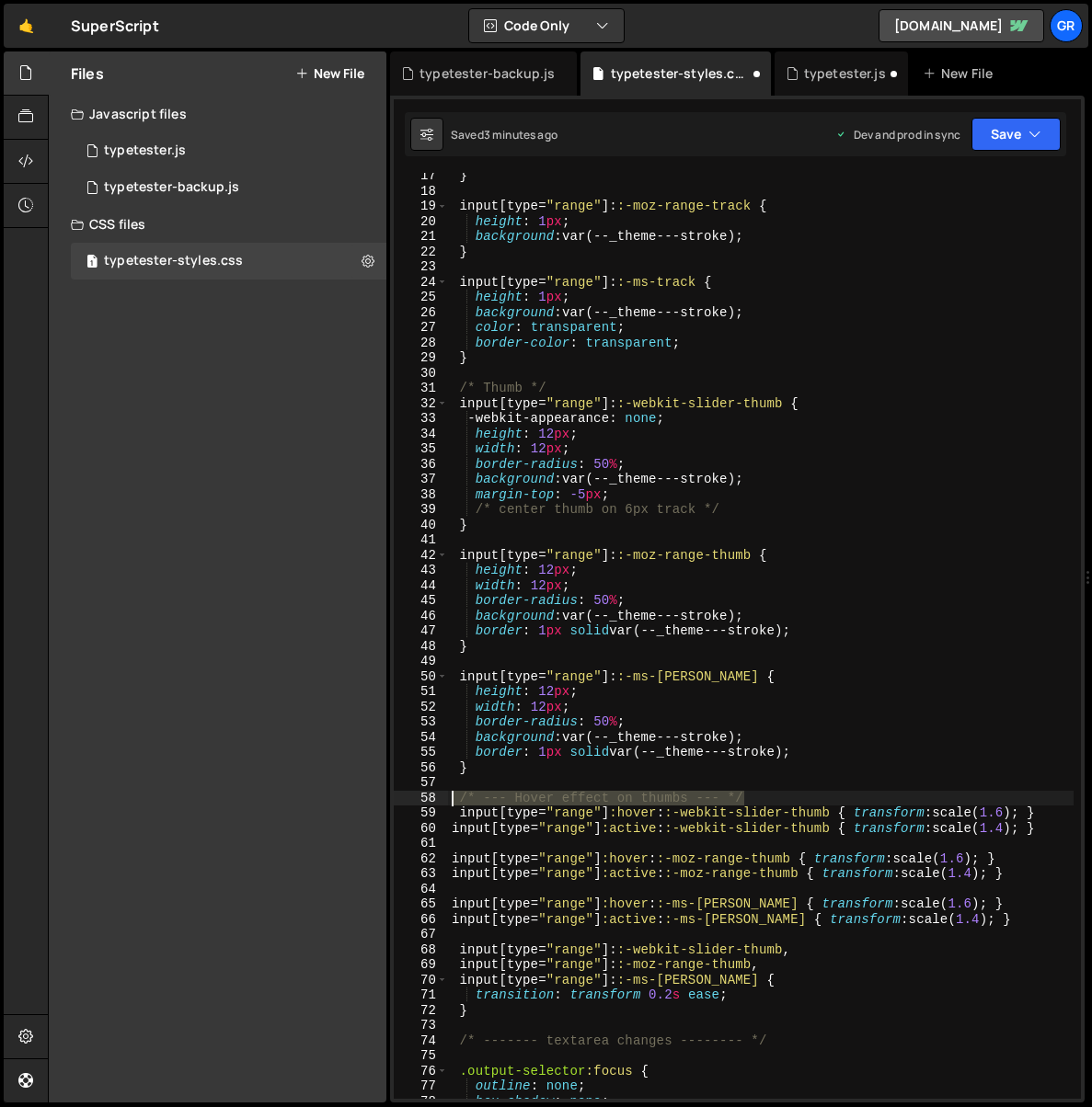
drag, startPoint x: 760, startPoint y: 798, endPoint x: 453, endPoint y: 799, distance: 307.0
click at [454, 799] on div "} input [ type = " range " ]: :-moz-range-track { height : 1 px ; background : …" at bounding box center [760, 646] width 626 height 957
type textarea "/* --- Hover effect on thumbs --- */"
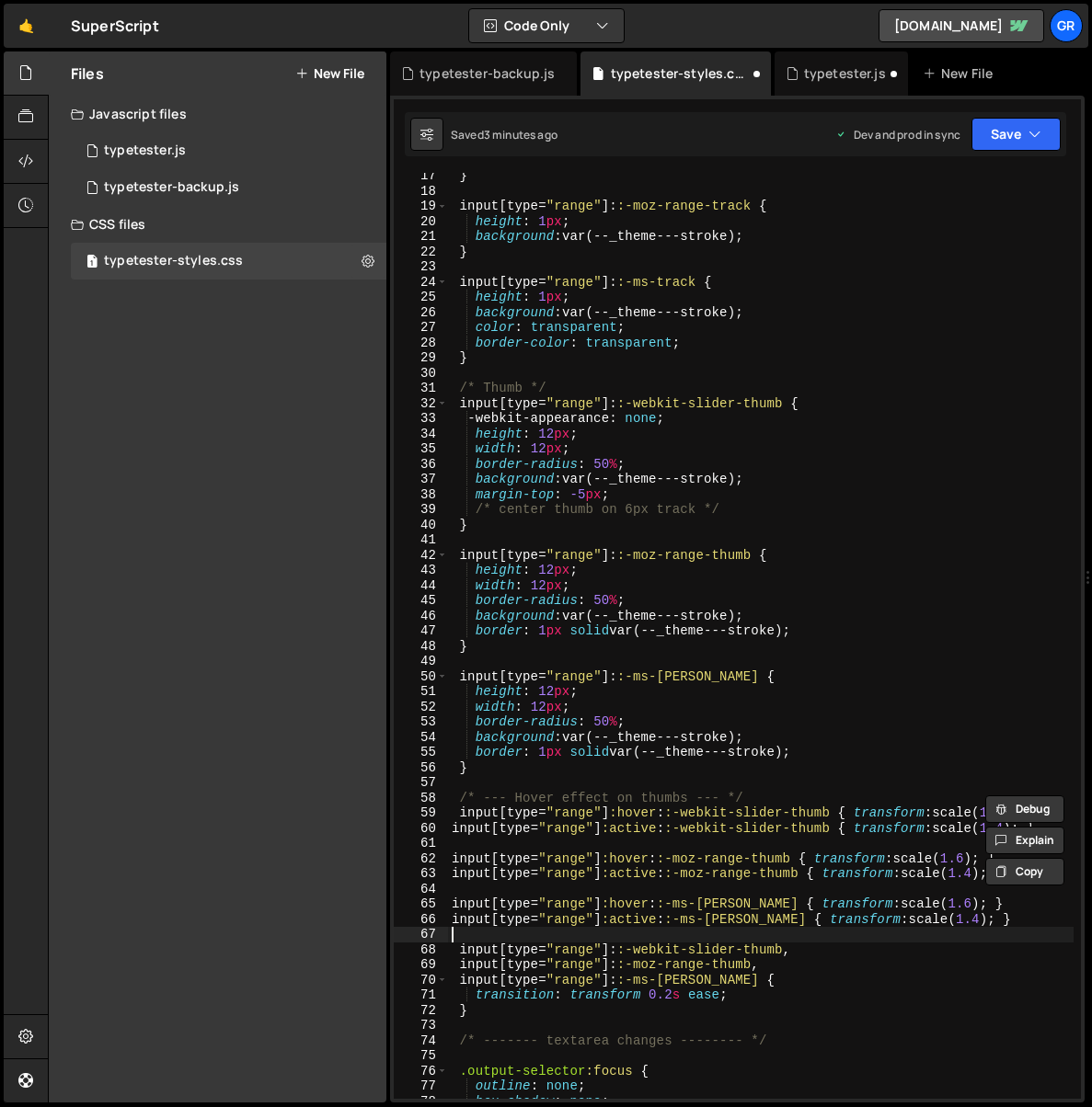
click at [490, 934] on div "} input [ type = " range " ]: :-moz-range-track { height : 1 px ; background : …" at bounding box center [760, 646] width 626 height 957
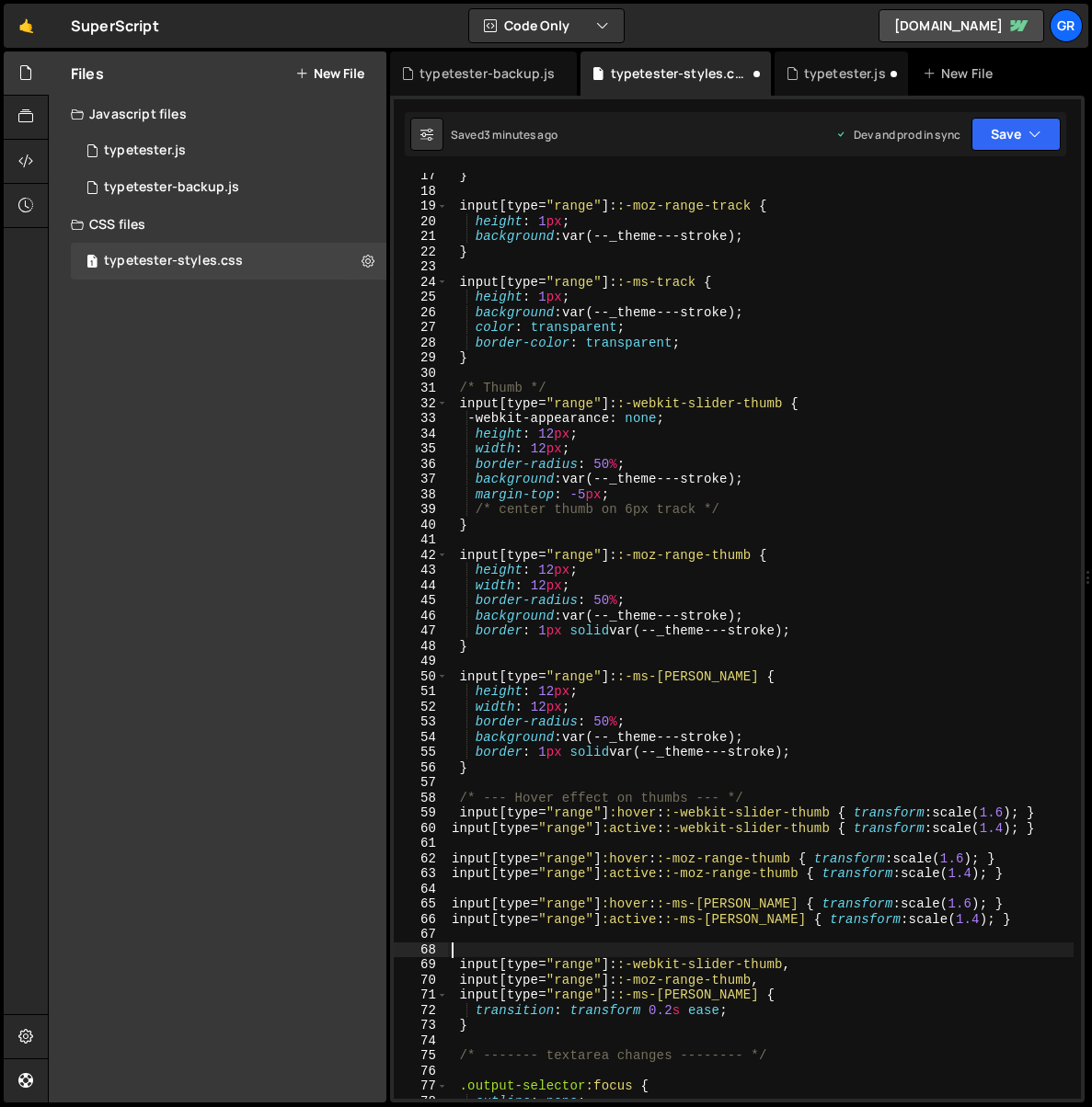
paste textarea "/* --- Hover effect on thumbs --- */"
drag, startPoint x: 560, startPoint y: 948, endPoint x: 684, endPoint y: 947, distance: 124.0
click at [684, 947] on div "} input [ type = " range " ]: :-moz-range-track { height : 1 px ; background : …" at bounding box center [760, 646] width 626 height 957
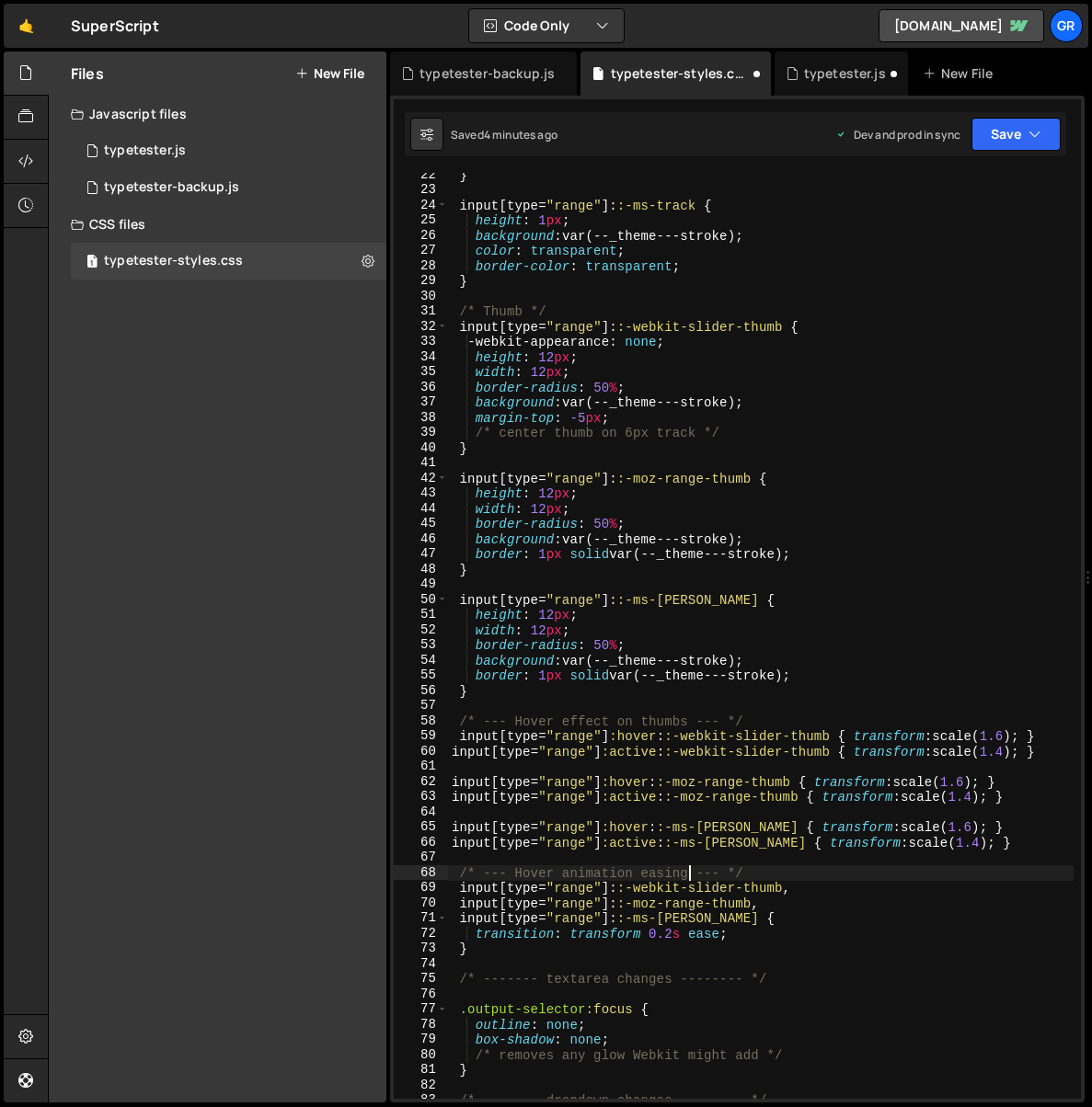
scroll to position [347, 0]
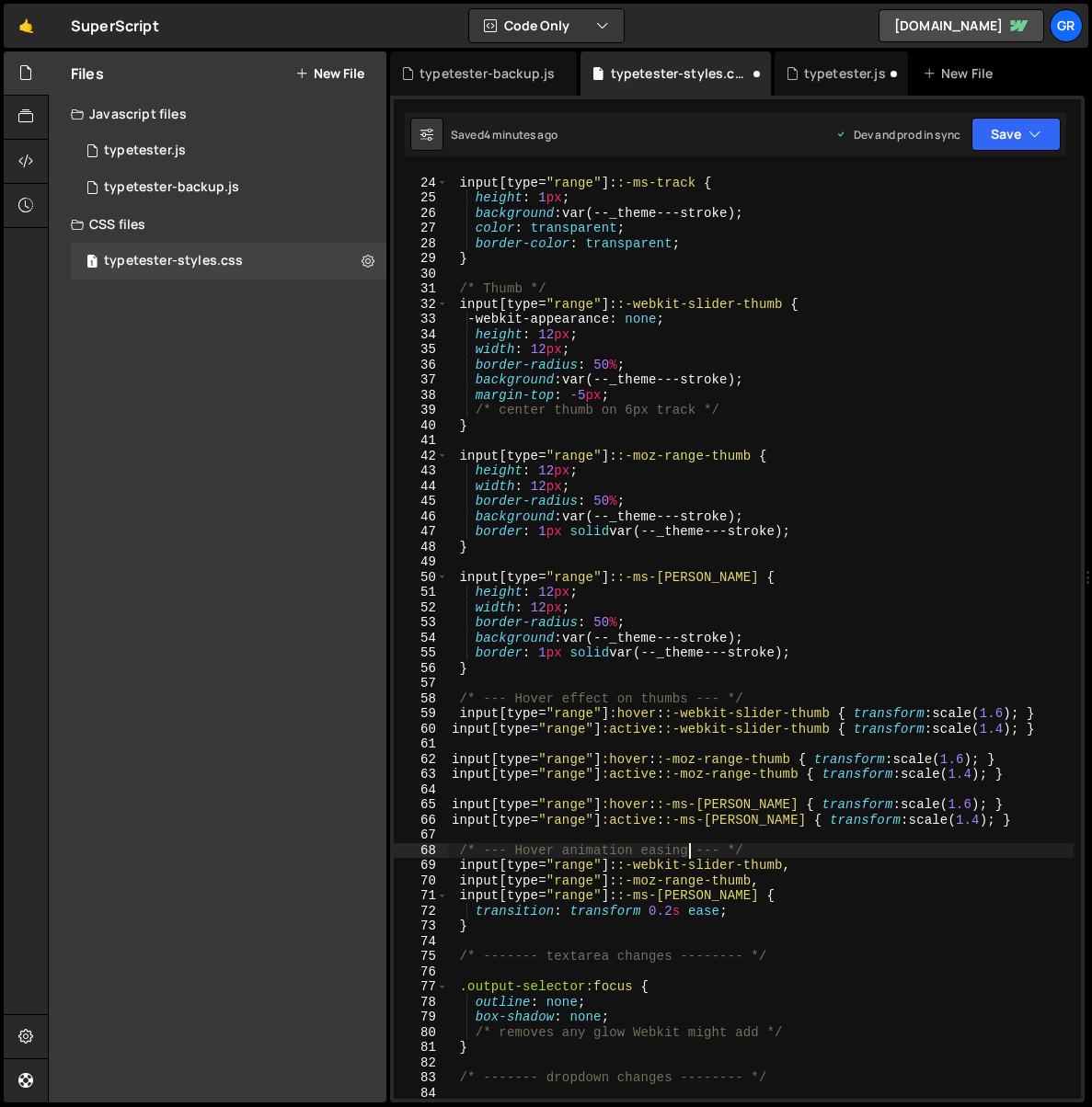
click at [800, 876] on div "input [ type = " range " ]: :-ms-track { height : 1 px ; background : var(--_th…" at bounding box center [760, 639] width 626 height 957
type textarea "/* --- Hover effect on thumbs --- */"
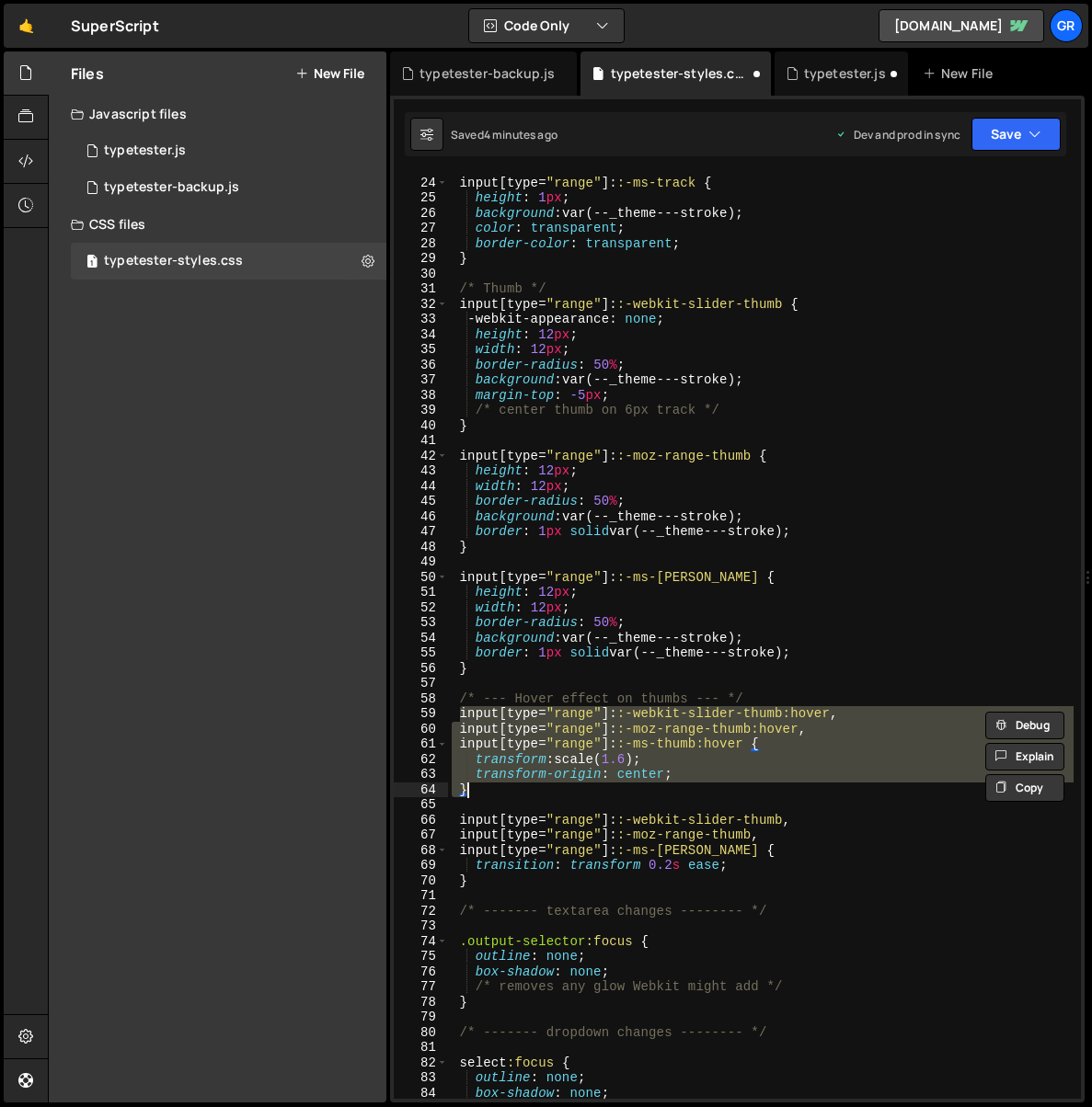
click at [642, 789] on div "input [ type = " range " ]: :-ms-track { height : 1 px ; background : var(--_th…" at bounding box center [760, 636] width 626 height 926
type textarea "}"
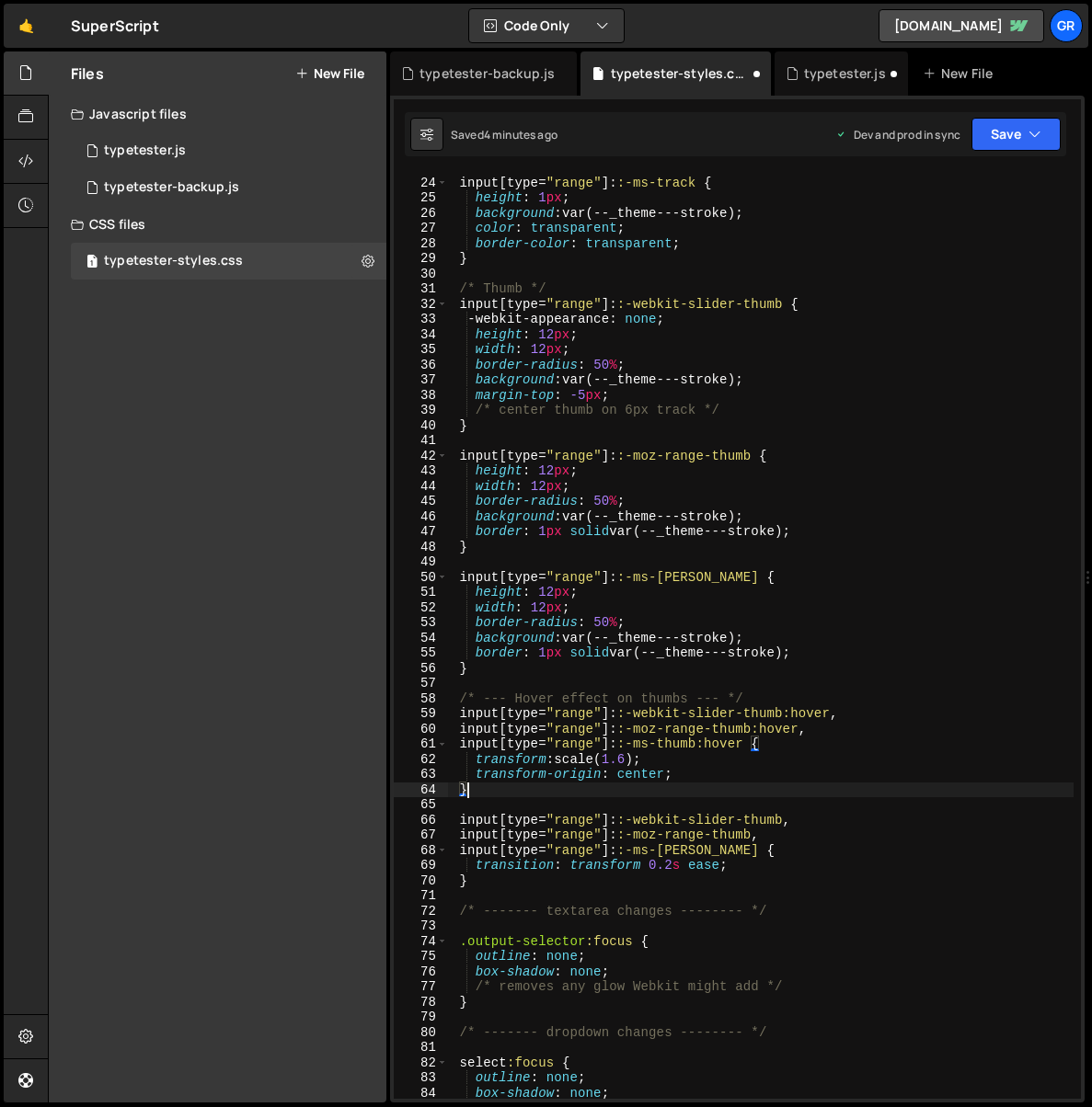
click at [595, 802] on div "input [ type = " range " ]: :-ms-track { height : 1 px ; background : var(--_th…" at bounding box center [760, 639] width 626 height 957
click at [524, 812] on div "input [ type = " range " ]: :-ms-track { height : 1 px ; background : var(--_th…" at bounding box center [760, 639] width 626 height 957
drag, startPoint x: 689, startPoint y: 772, endPoint x: 477, endPoint y: 775, distance: 212.0
click at [477, 775] on div "input [ type = " range " ]: :-ms-track { height : 1 px ; background : var(--_th…" at bounding box center [760, 639] width 626 height 957
type textarea "transform-origin: center;"
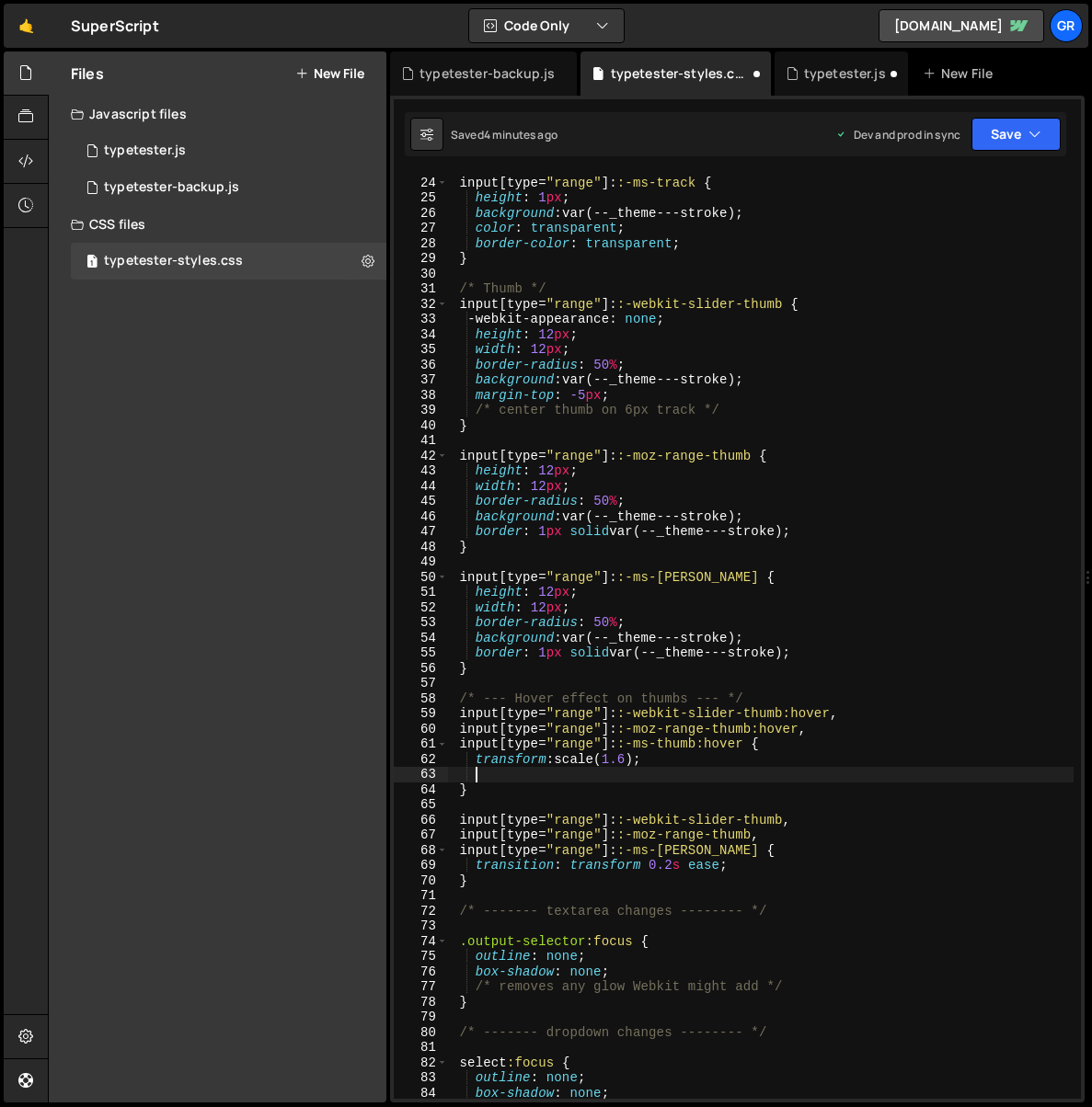
click at [746, 863] on div "input [ type = " range " ]: :-ms-track { height : 1 px ; background : var(--_th…" at bounding box center [760, 639] width 626 height 957
type textarea "transition: transform 0.2s ease;"
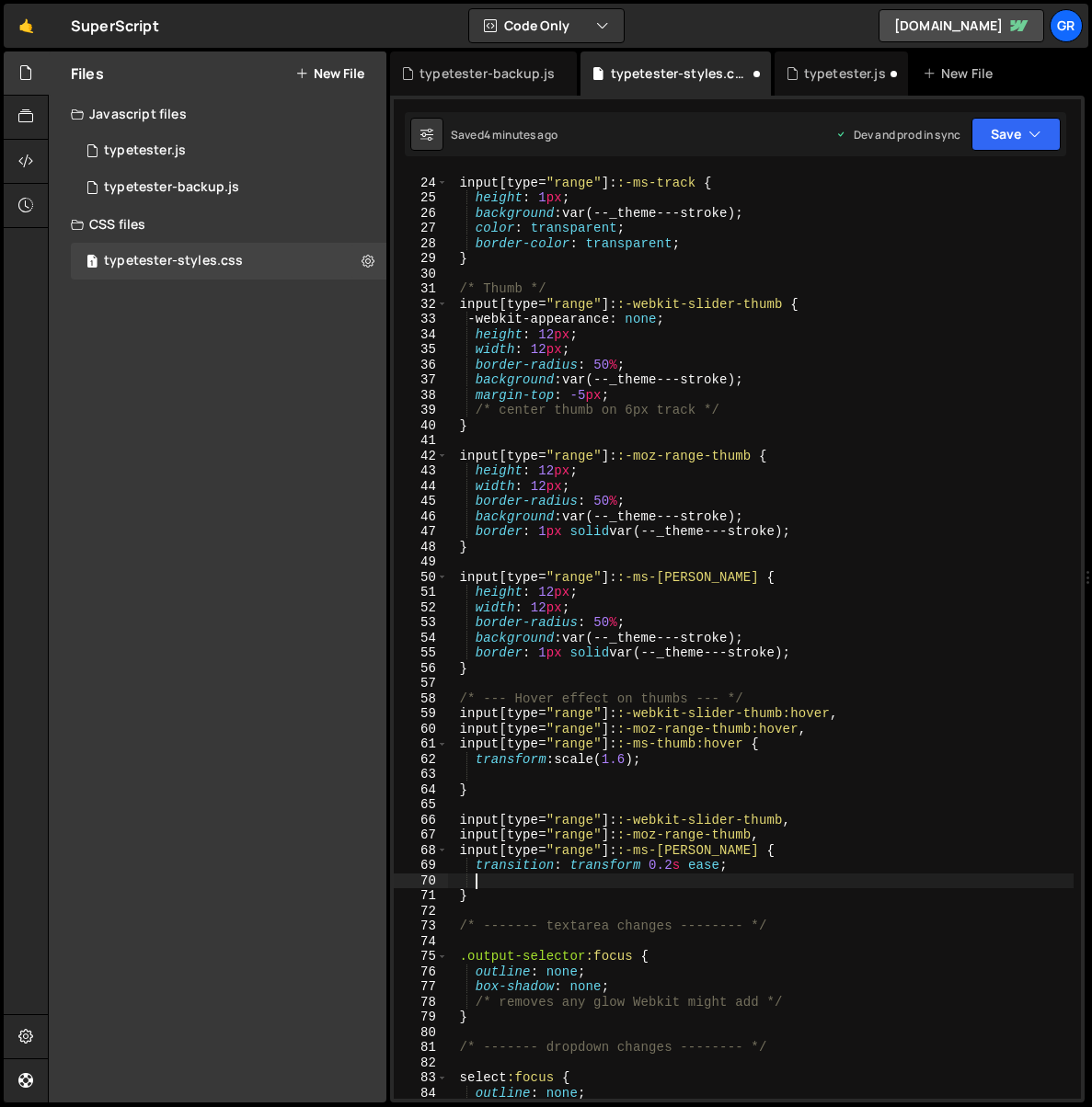
paste textarea "transform-origin: center;"
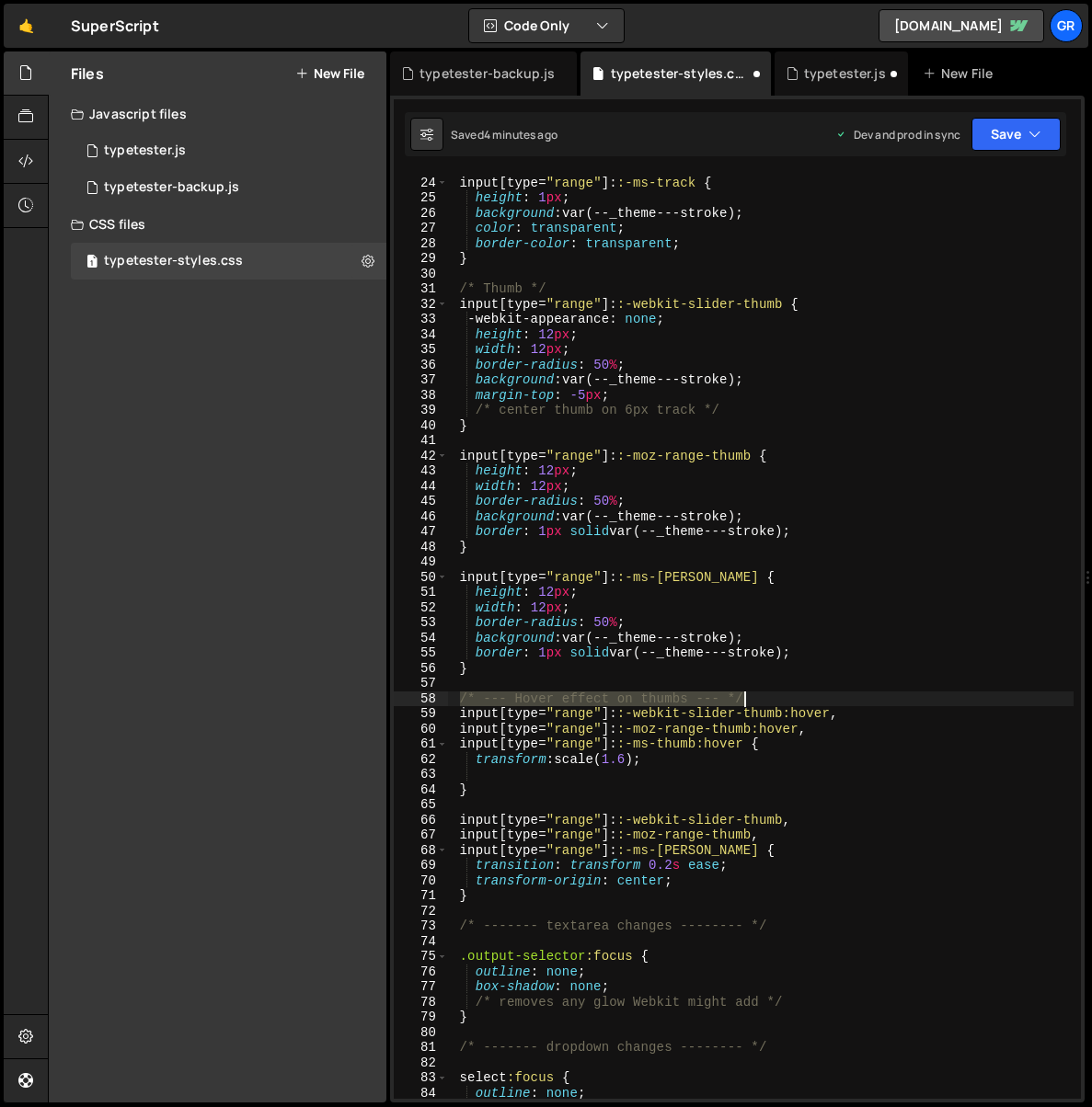
drag, startPoint x: 458, startPoint y: 698, endPoint x: 747, endPoint y: 698, distance: 289.0
click at [747, 698] on div "input [ type = " range " ]: :-ms-track { height : 1 px ; background : var(--_th…" at bounding box center [760, 639] width 626 height 957
type textarea "/* --- Hover effect on thumbs --- */"
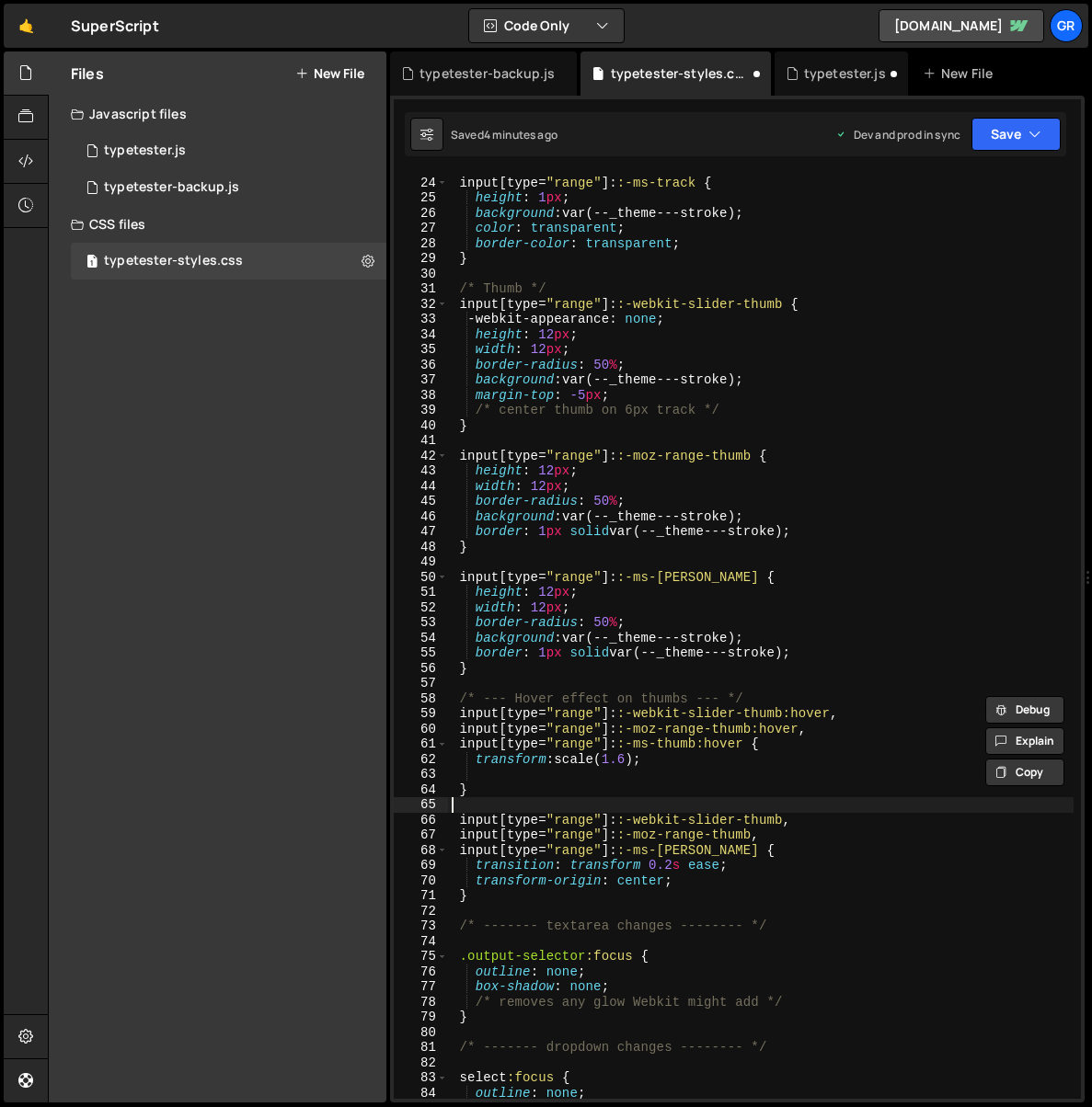
click at [509, 804] on div "input [ type = " range " ]: :-ms-track { height : 1 px ; background : var(--_th…" at bounding box center [760, 639] width 626 height 957
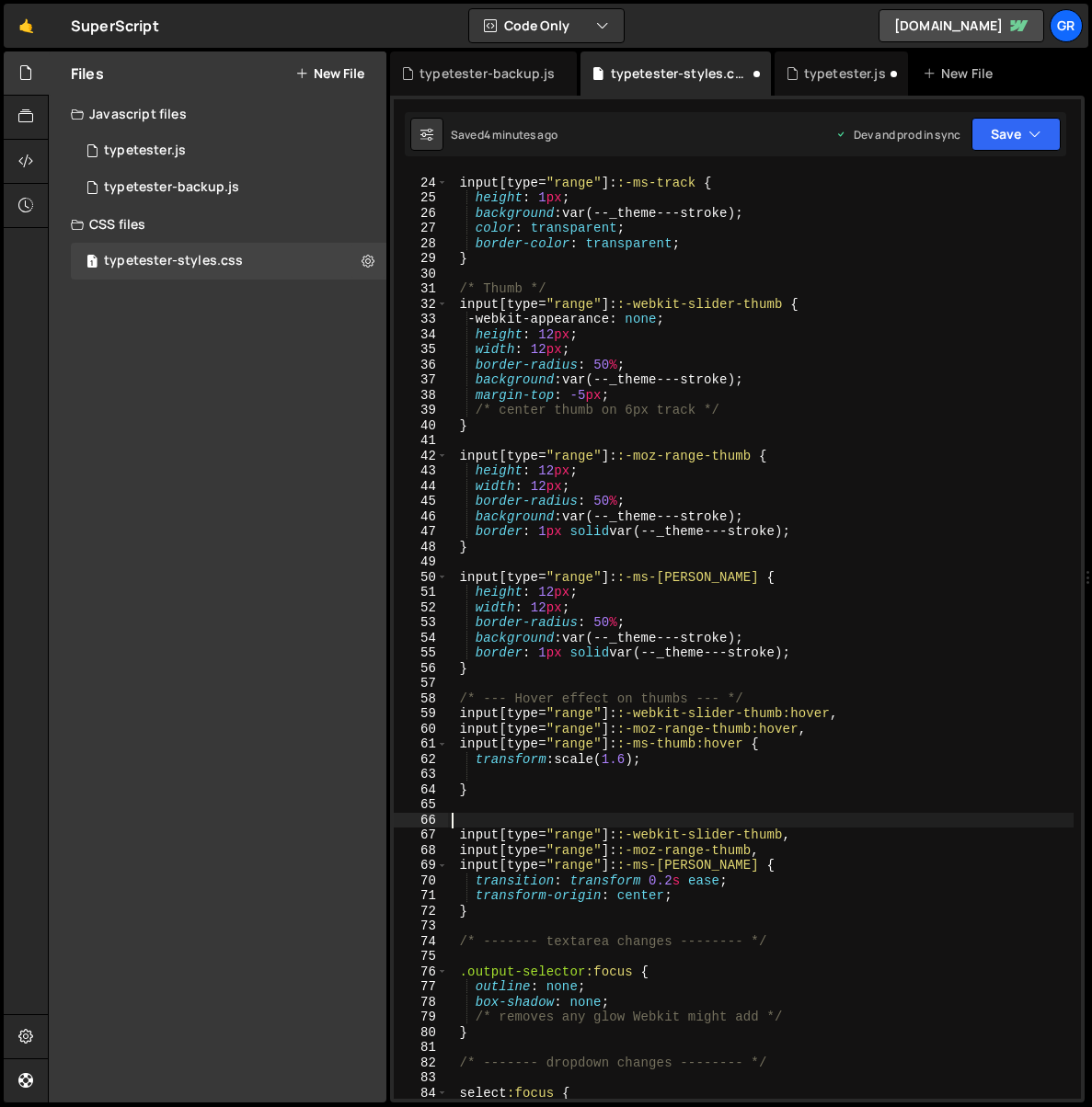
paste textarea "/* --- Hover effect on thumbs --- */"
drag, startPoint x: 562, startPoint y: 820, endPoint x: 688, endPoint y: 806, distance: 126.8
click at [679, 814] on div "input [ type = " range " ]: :-ms-track { height : 1 px ; background : var(--_th…" at bounding box center [760, 639] width 626 height 957
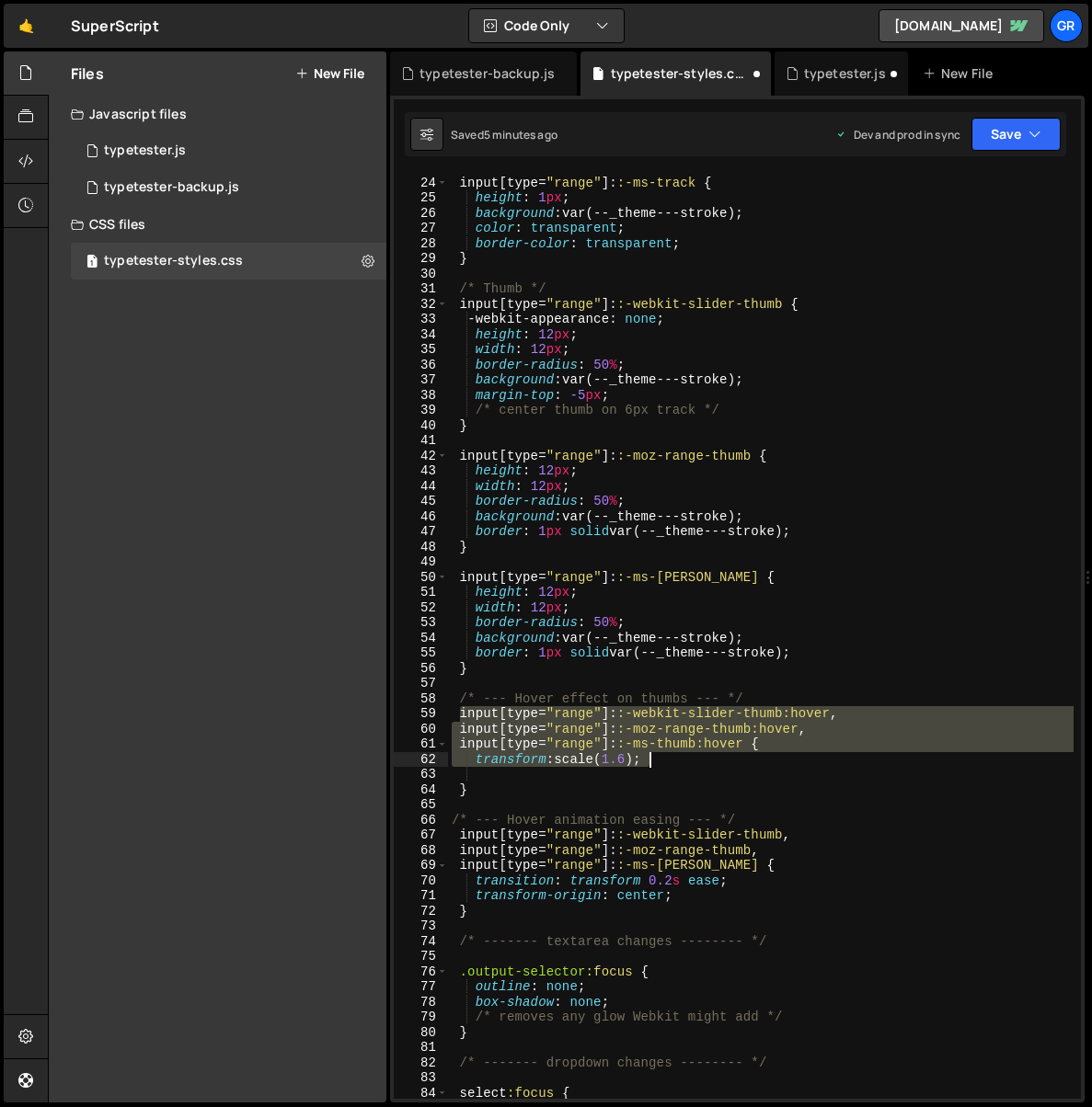
drag, startPoint x: 482, startPoint y: 716, endPoint x: 659, endPoint y: 758, distance: 181.9
click at [659, 758] on div "input [ type = " range " ]: :-ms-track { height : 1 px ; background : var(--_th…" at bounding box center [760, 639] width 626 height 957
paste textarea "input[type="range"]:active::-ms-thumb { transform: scale(1.4); }"
type textarea "input[type="range"]:active::-ms-thumb { transform: scale(1.4); }"
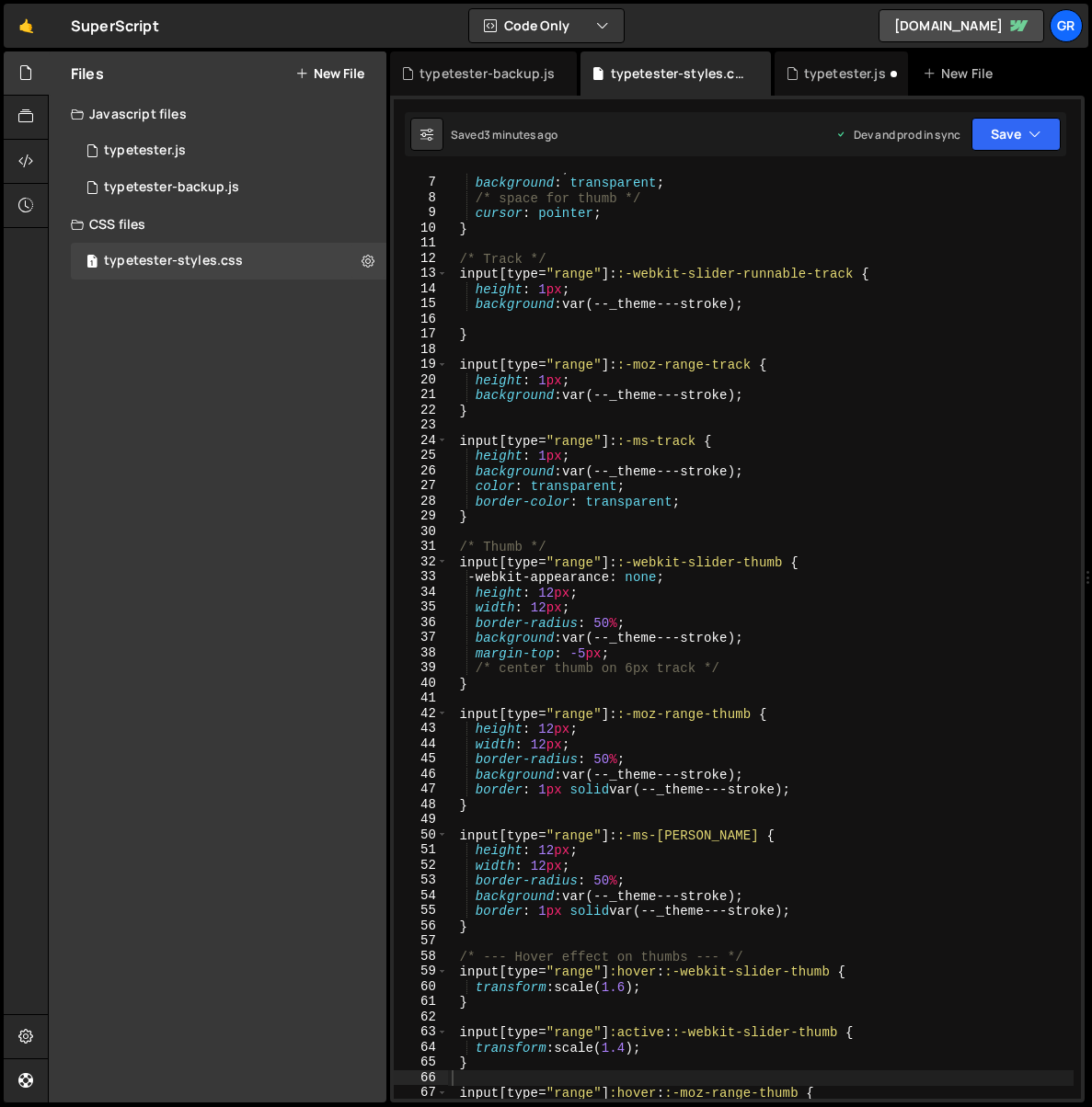
scroll to position [92, 0]
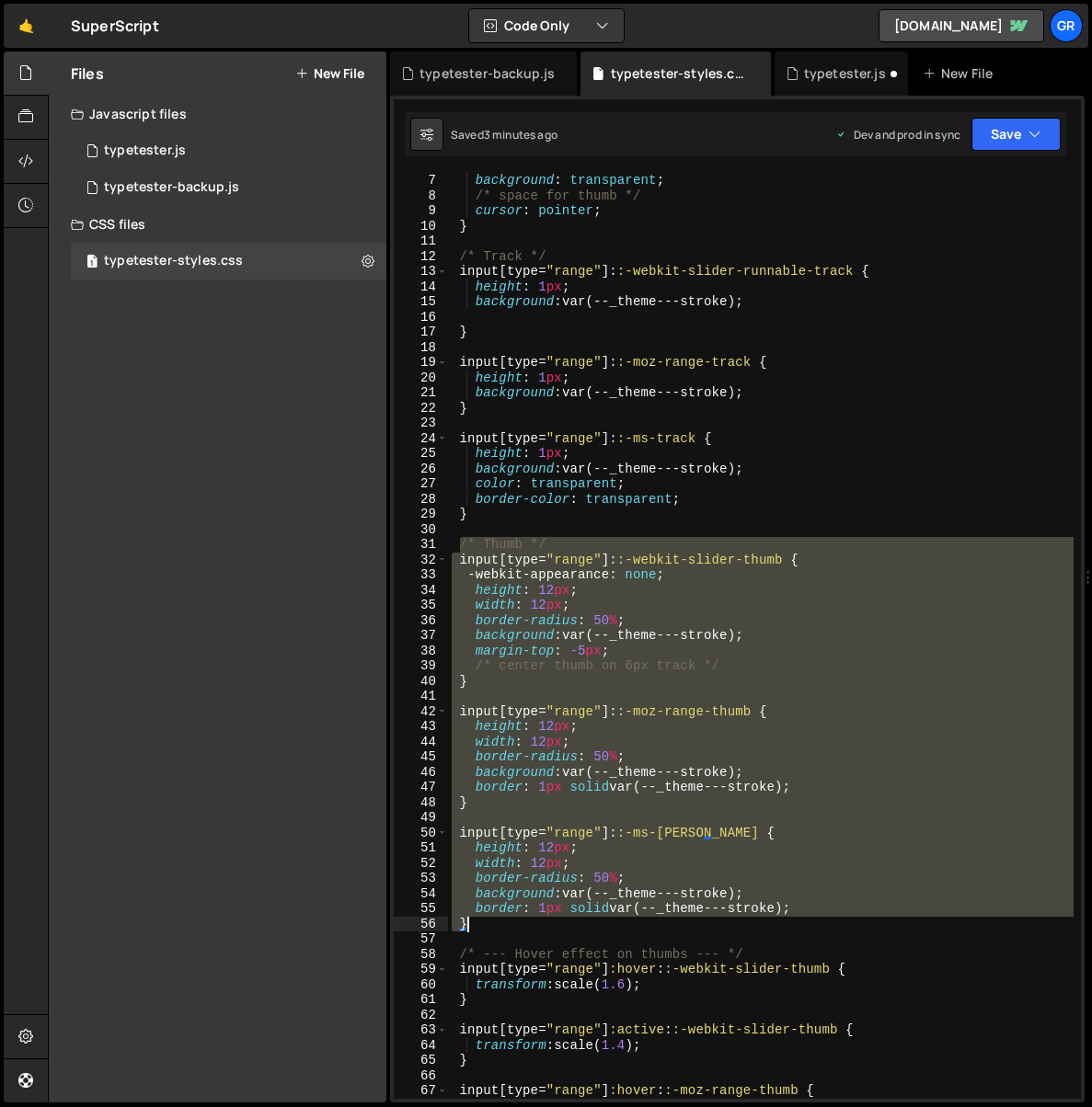
drag, startPoint x: 460, startPoint y: 543, endPoint x: 519, endPoint y: 916, distance: 377.6
click at [522, 918] on div "background : transparent ; /* space for thumb */ cursor : pointer ; } /* Track …" at bounding box center [760, 651] width 626 height 957
click at [462, 546] on div "background : transparent ; /* space for thumb */ cursor : pointer ; } /* Track …" at bounding box center [760, 636] width 626 height 926
drag, startPoint x: 457, startPoint y: 543, endPoint x: 503, endPoint y: 919, distance: 378.8
click at [503, 919] on div "background : transparent ; /* space for thumb */ cursor : pointer ; } /* Track …" at bounding box center [760, 651] width 626 height 957
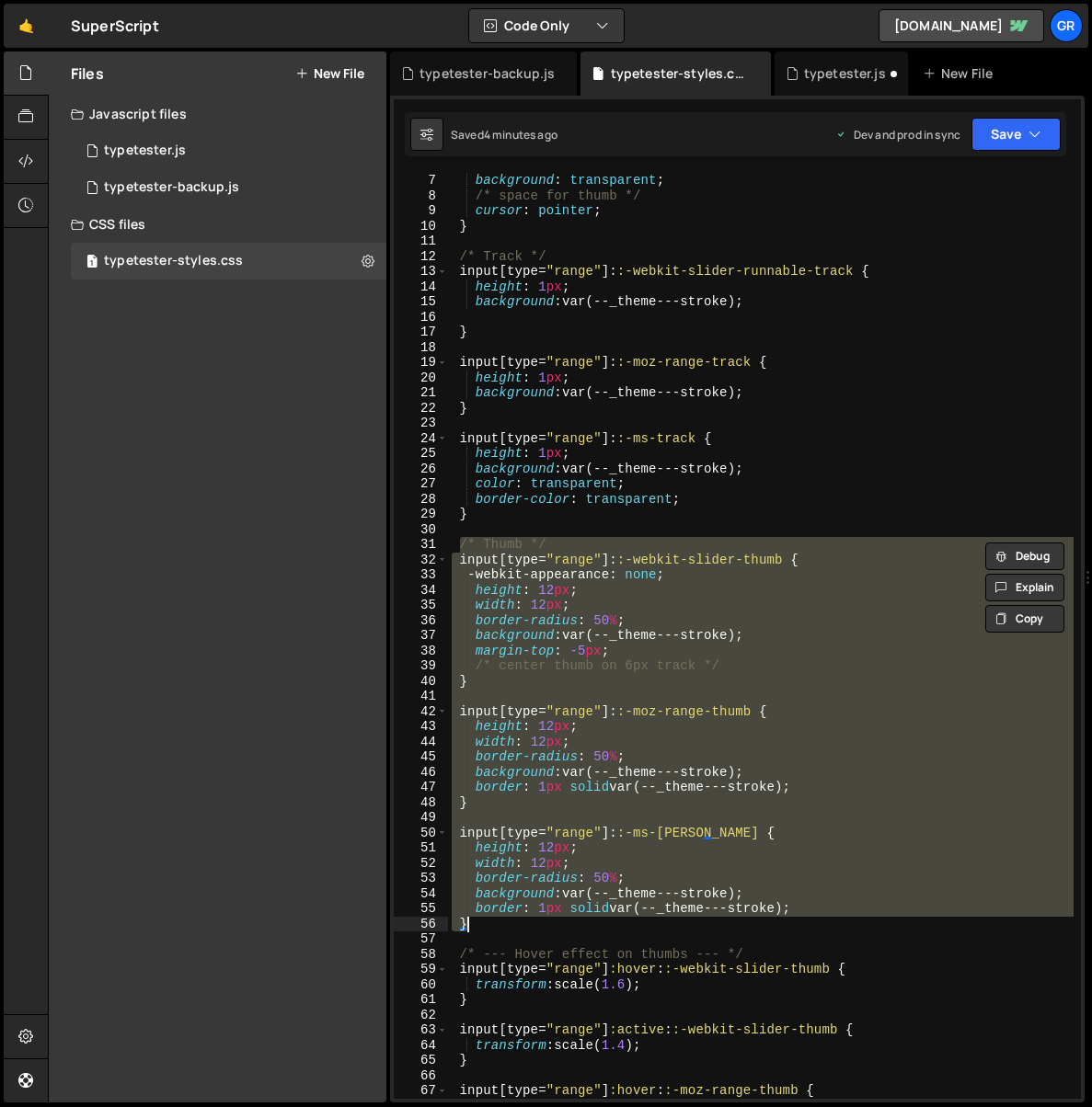
paste textarea
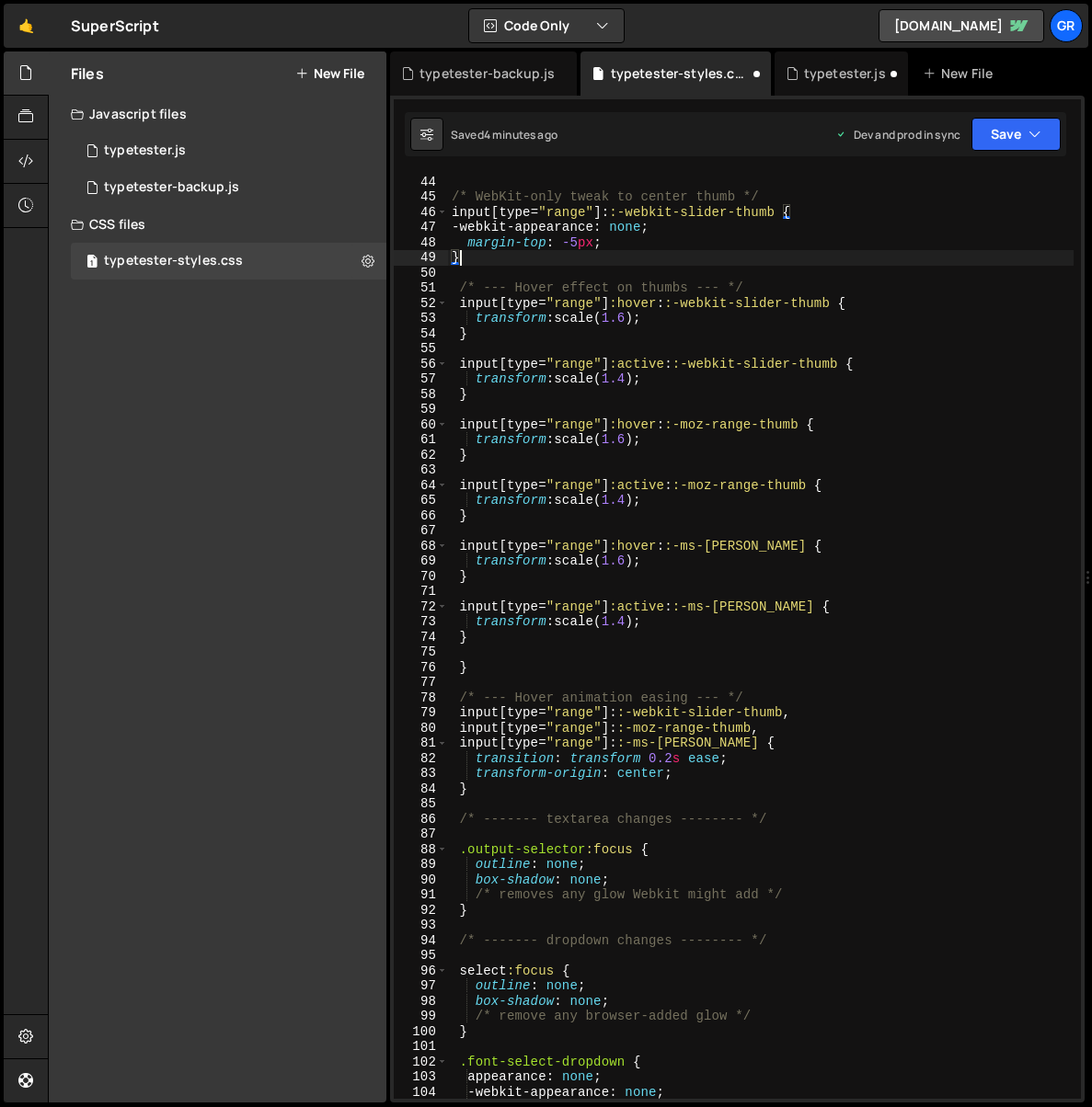
scroll to position [651, 0]
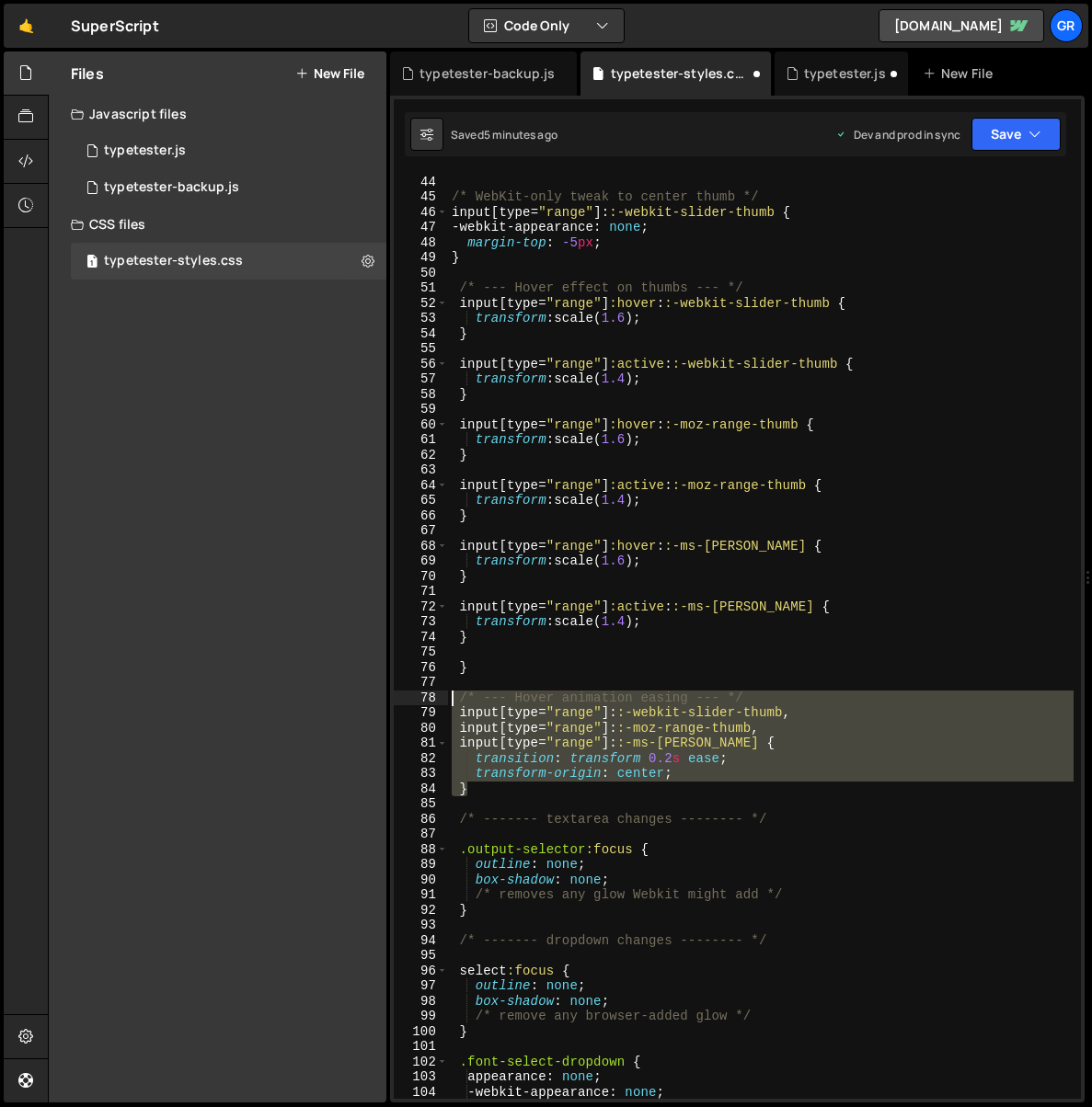
drag, startPoint x: 503, startPoint y: 789, endPoint x: 455, endPoint y: 702, distance: 99.4
click at [455, 702] on div "} /* WebKit-only tweak to center thumb */ input [ type = " range " ]: :-webkit-…" at bounding box center [760, 638] width 626 height 957
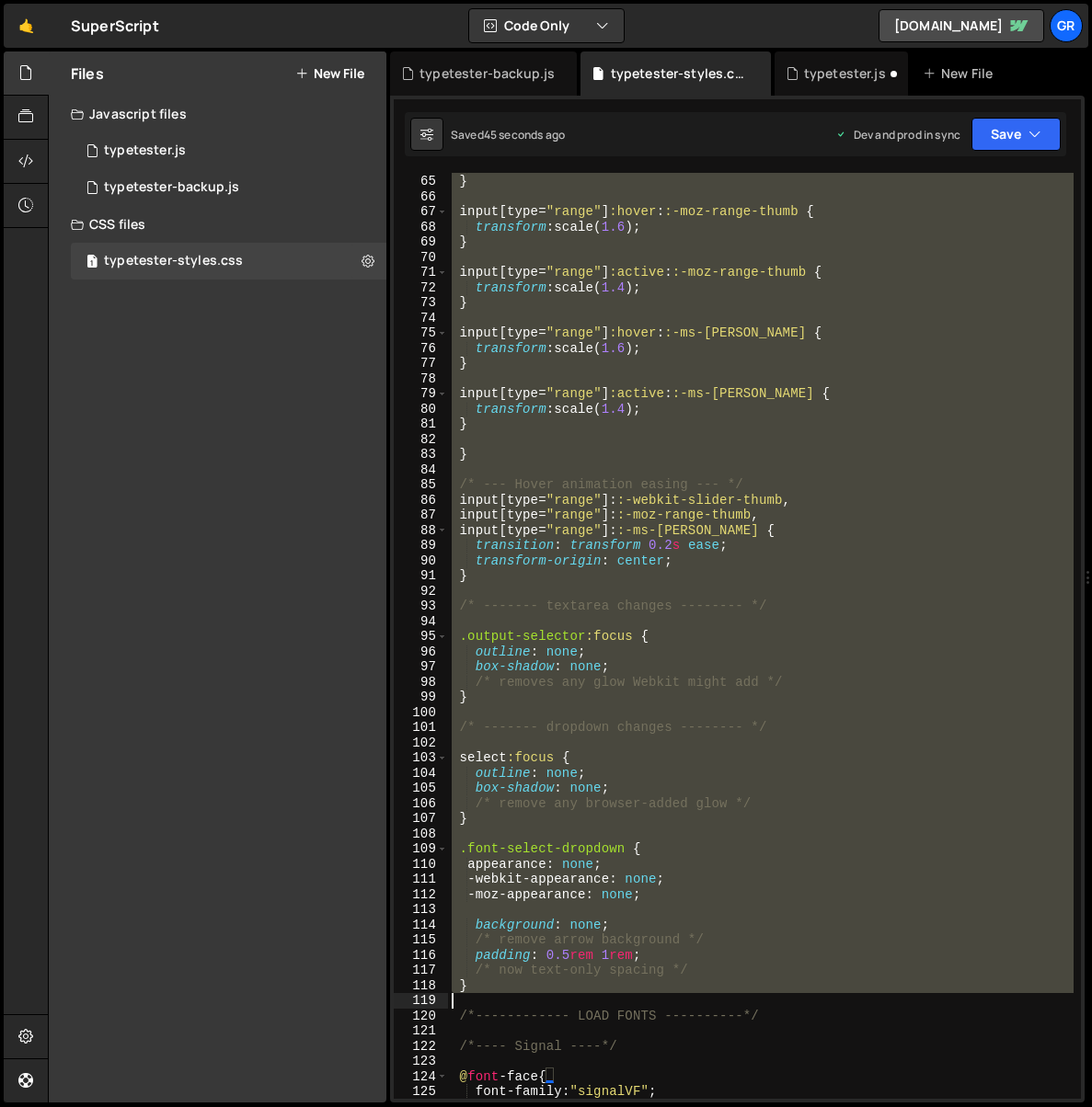
scroll to position [971, 0]
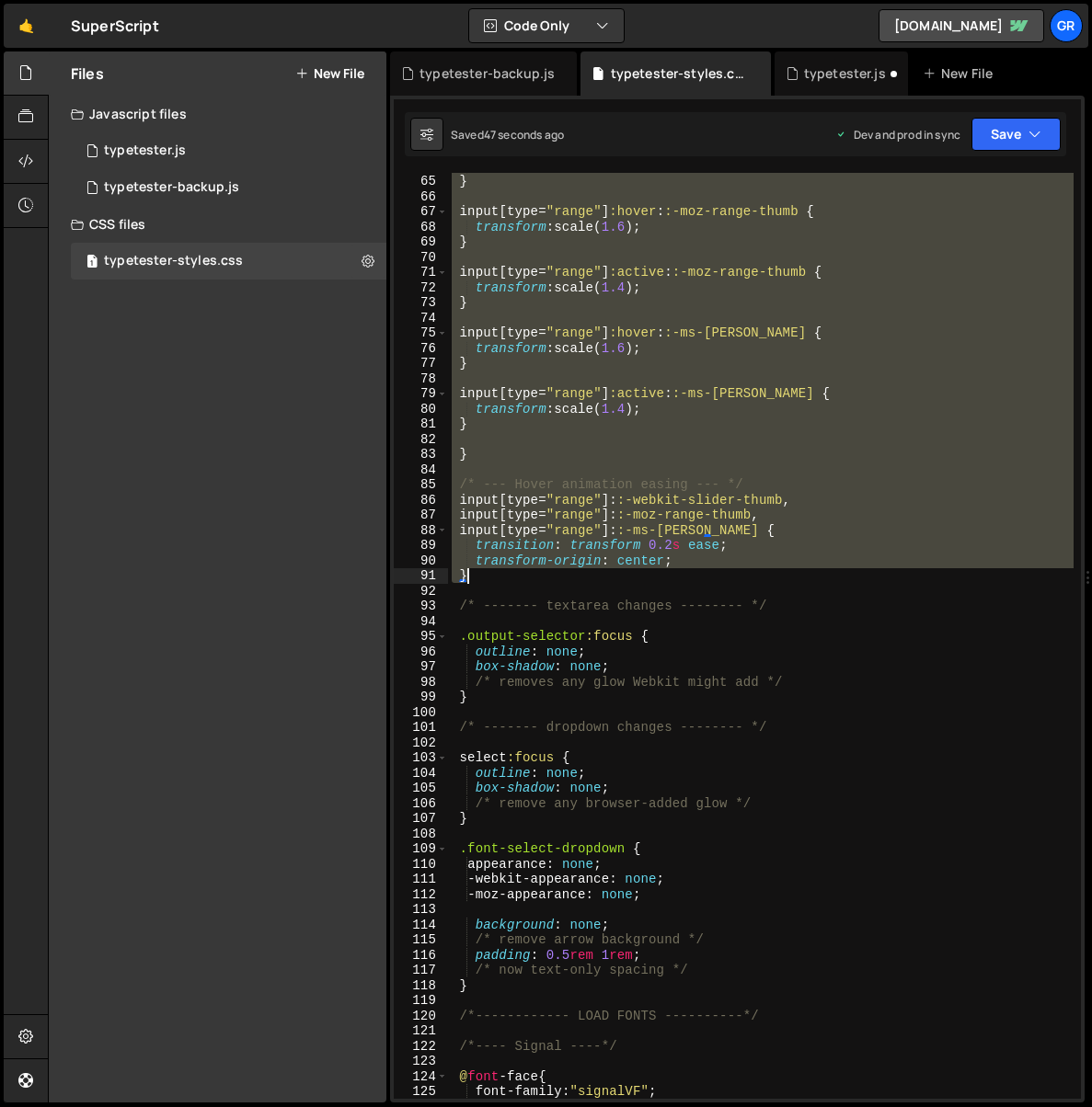
drag, startPoint x: 455, startPoint y: 179, endPoint x: 616, endPoint y: 579, distance: 431.2
click at [616, 579] on div "transform : scale( 1.4 ) ; } input [ type = " range " ] :hover : :-moz-range-th…" at bounding box center [760, 644] width 626 height 972
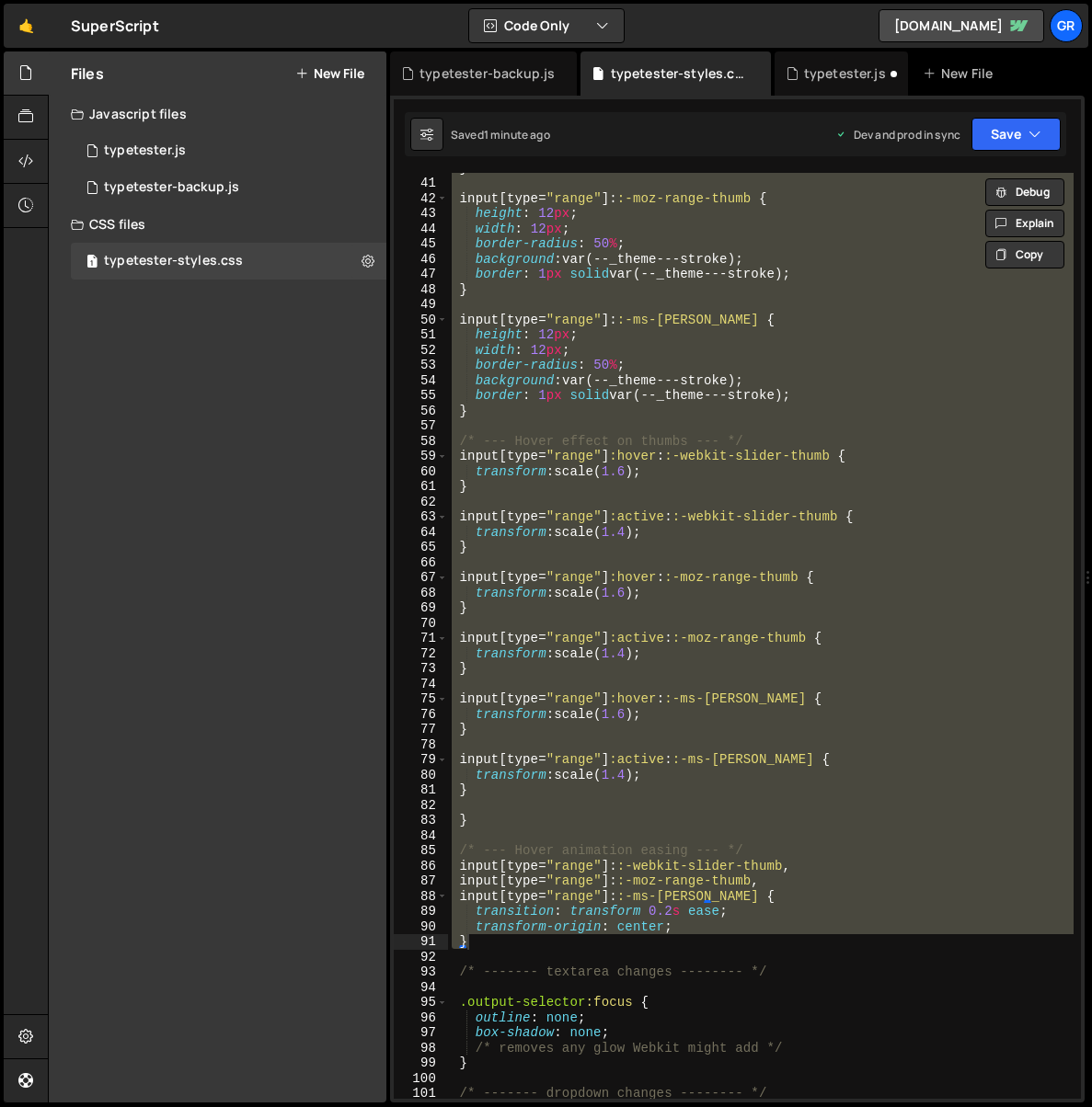
scroll to position [604, 0]
click at [851, 412] on div "} input [ type = " range " ]: :-moz-range-thumb { height : 12 px ; width : 12 p…" at bounding box center [760, 636] width 626 height 926
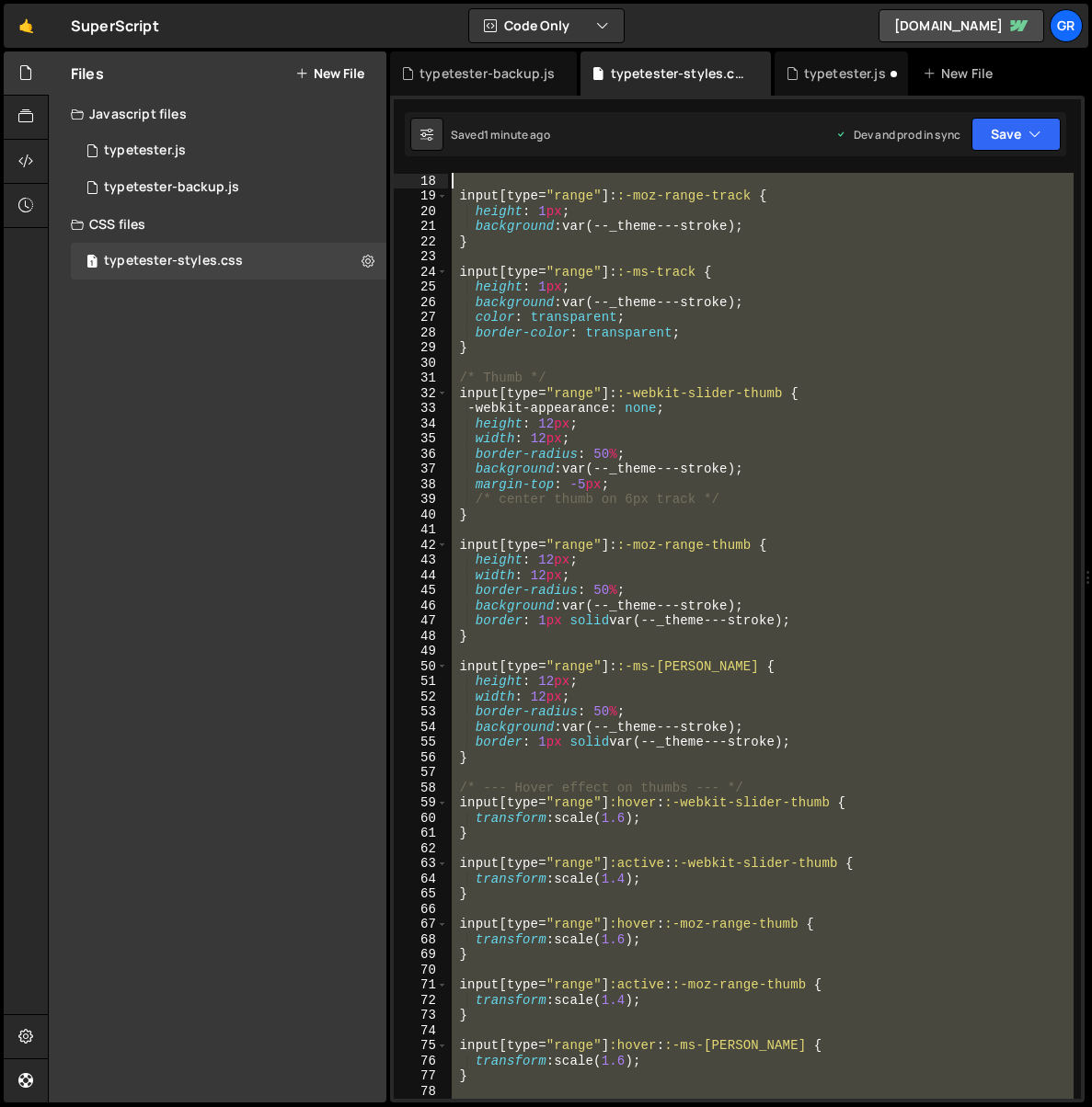
scroll to position [0, 0]
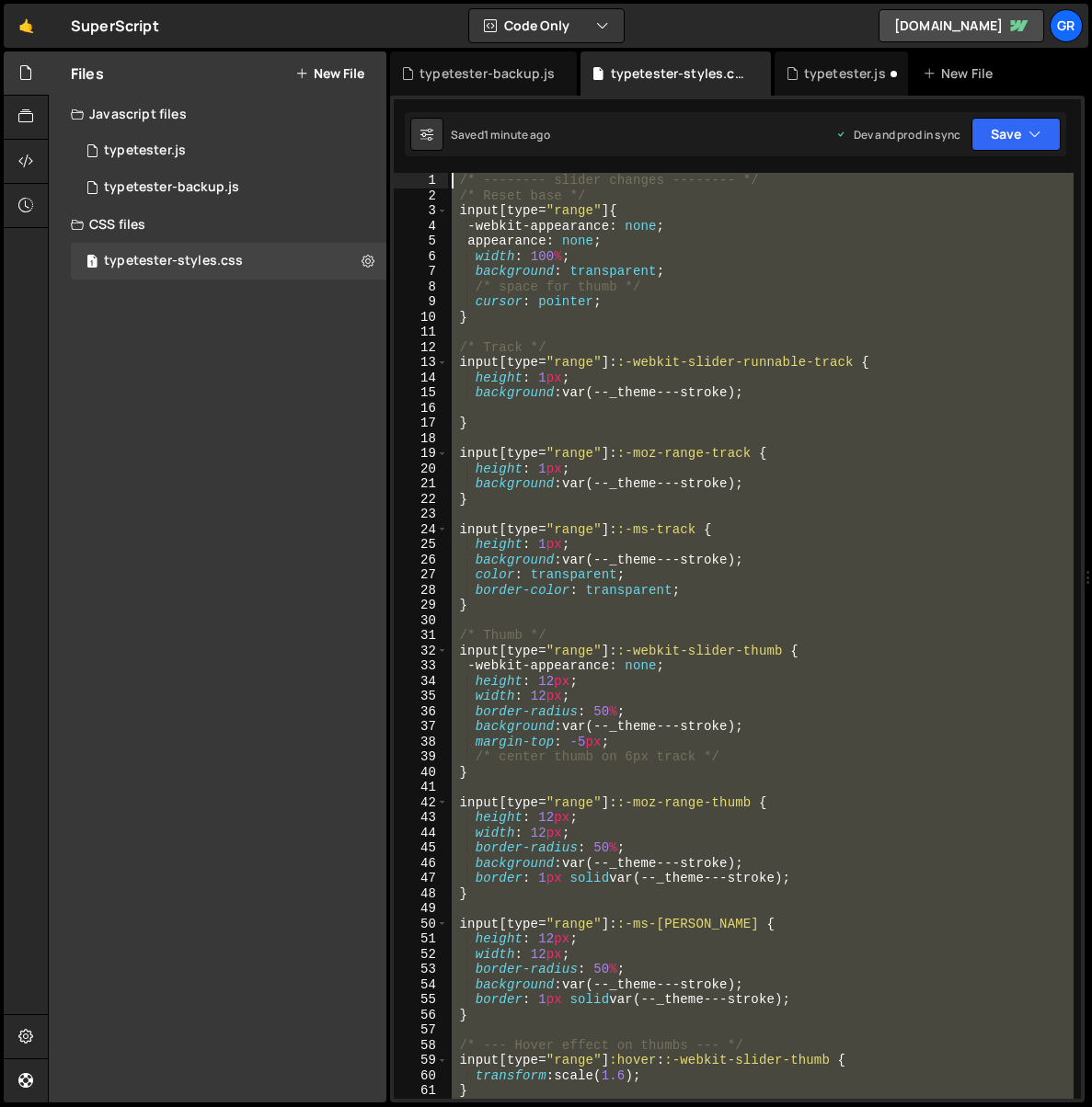
drag, startPoint x: 517, startPoint y: 944, endPoint x: 455, endPoint y: 138, distance: 808.4
click at [455, 138] on div "Debug Explain Copy typetester-backup.js typetester-styles.css typetester.js New…" at bounding box center [737, 578] width 694 height 1052
paste textarea "}"
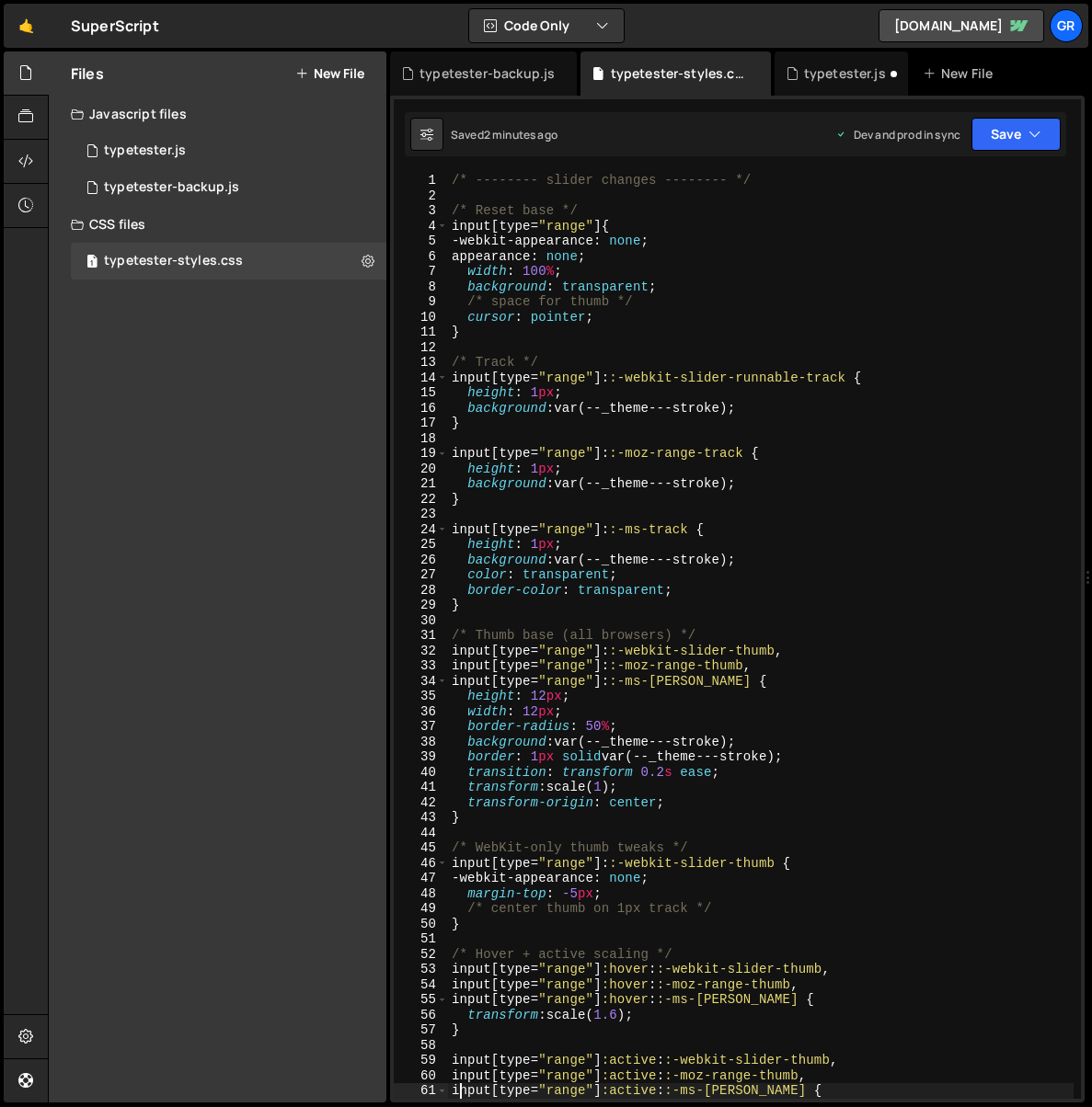
click at [796, 501] on div "/* -------- slider changes -------- */ /* Reset base */ input [ type = " range …" at bounding box center [760, 651] width 626 height 957
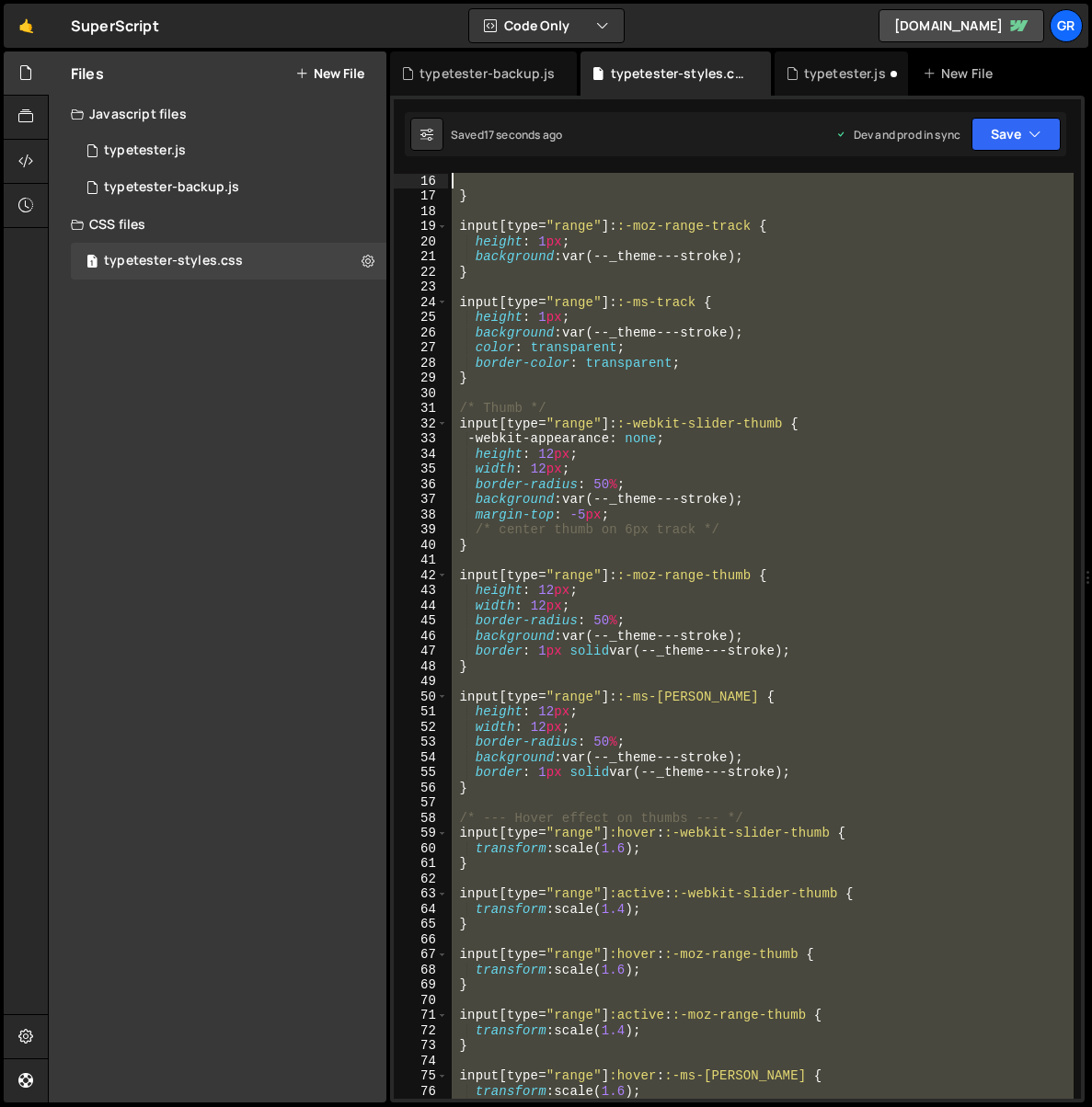
scroll to position [227, 0]
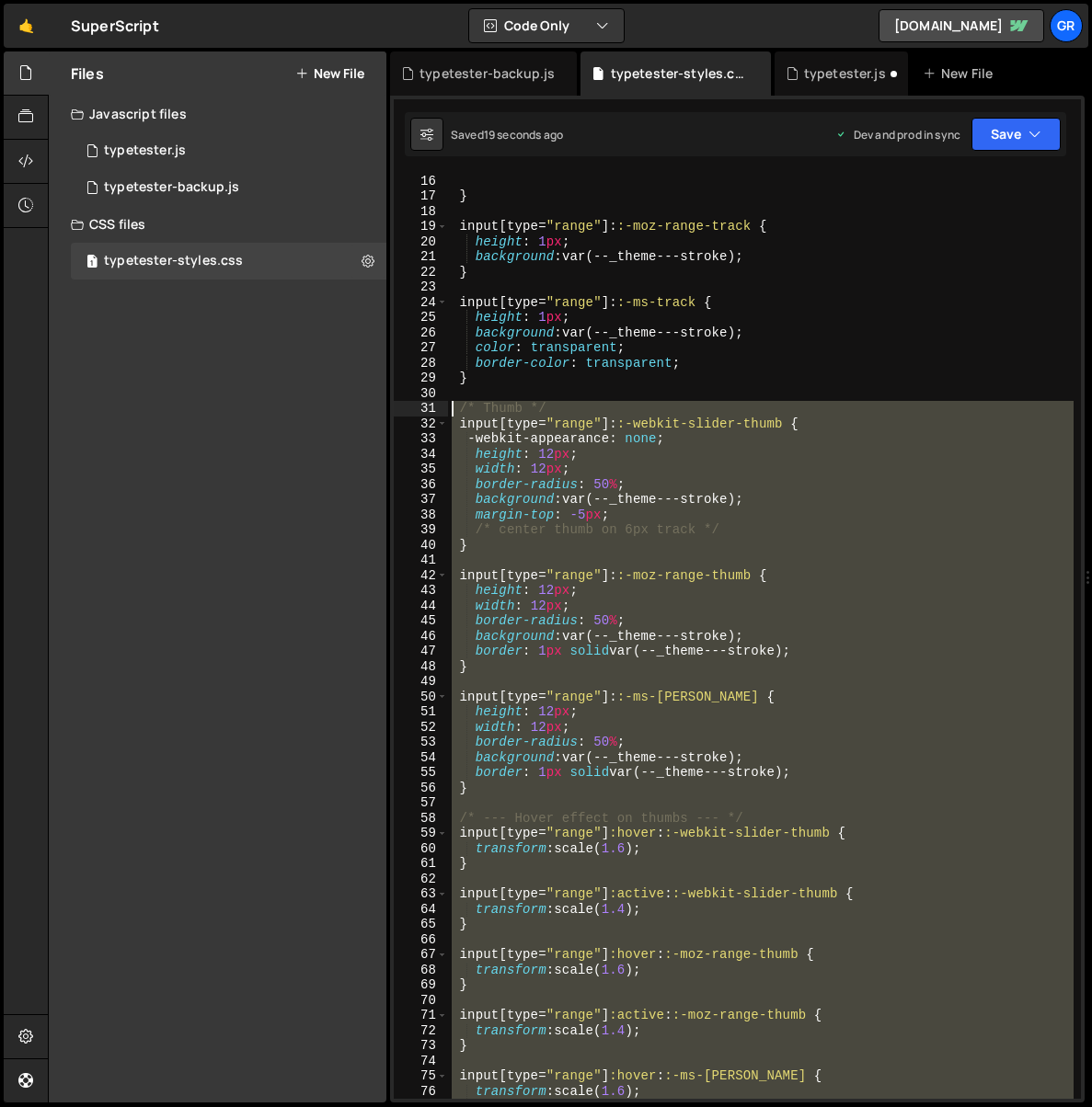
drag, startPoint x: 495, startPoint y: 646, endPoint x: 437, endPoint y: 411, distance: 242.1
click at [437, 411] on div "} 16 17 18 19 20 21 22 23 24 25 26 27 28 29 30 31 32 33 34 35 36 37 38 39 40 41…" at bounding box center [737, 636] width 687 height 926
paste textarea "input[type="range"]:active::-ms-thumb { transform: scale(1.4); }"
type textarea "input[type="range"]:active::-ms-thumb { transform: scale(1.4); }"
